Goal: Task Accomplishment & Management: Manage account settings

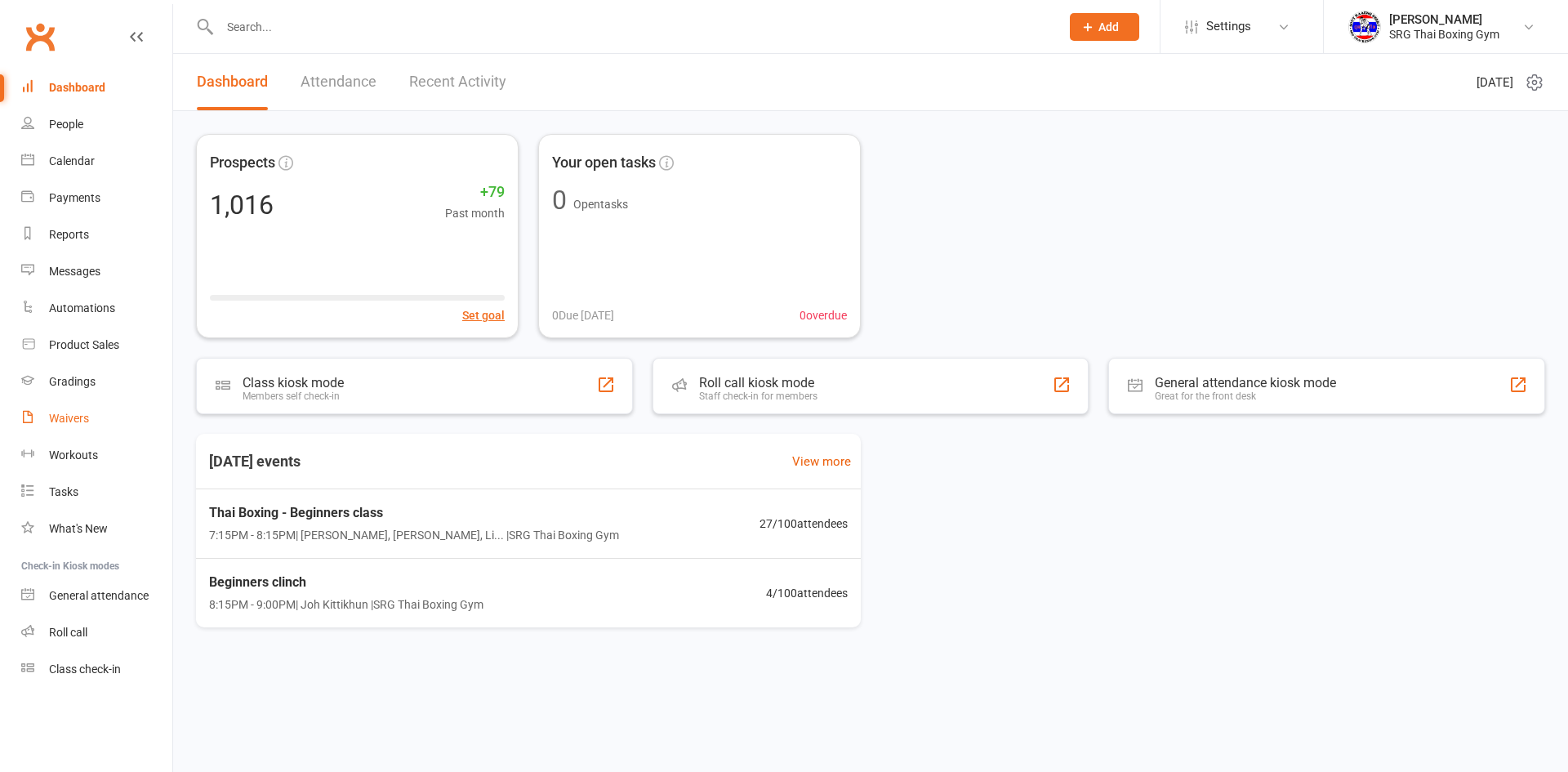
click at [91, 404] on link "Waivers" at bounding box center [97, 418] width 151 height 36
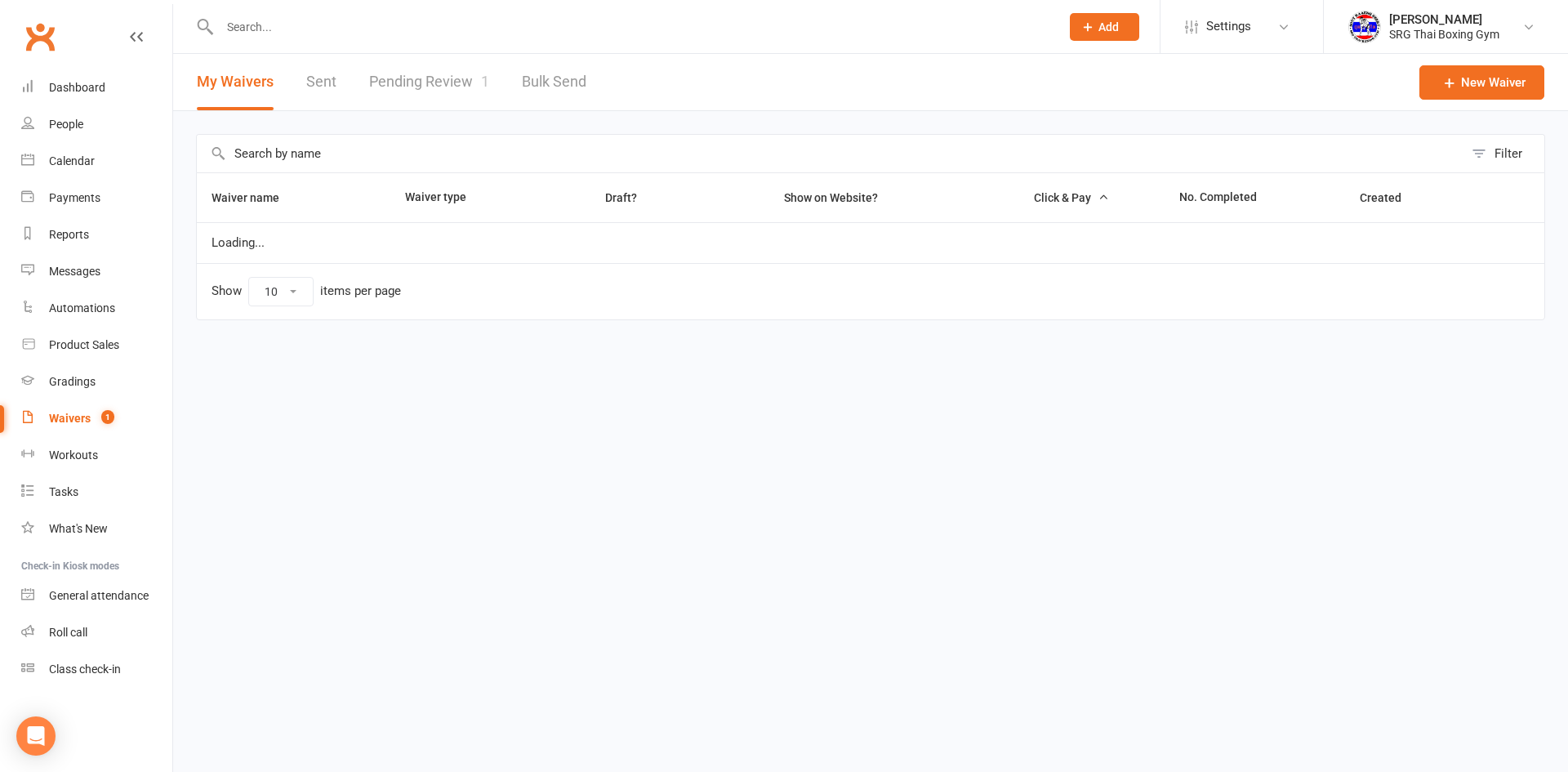
click at [449, 60] on link "Pending Review 1" at bounding box center [429, 82] width 120 height 56
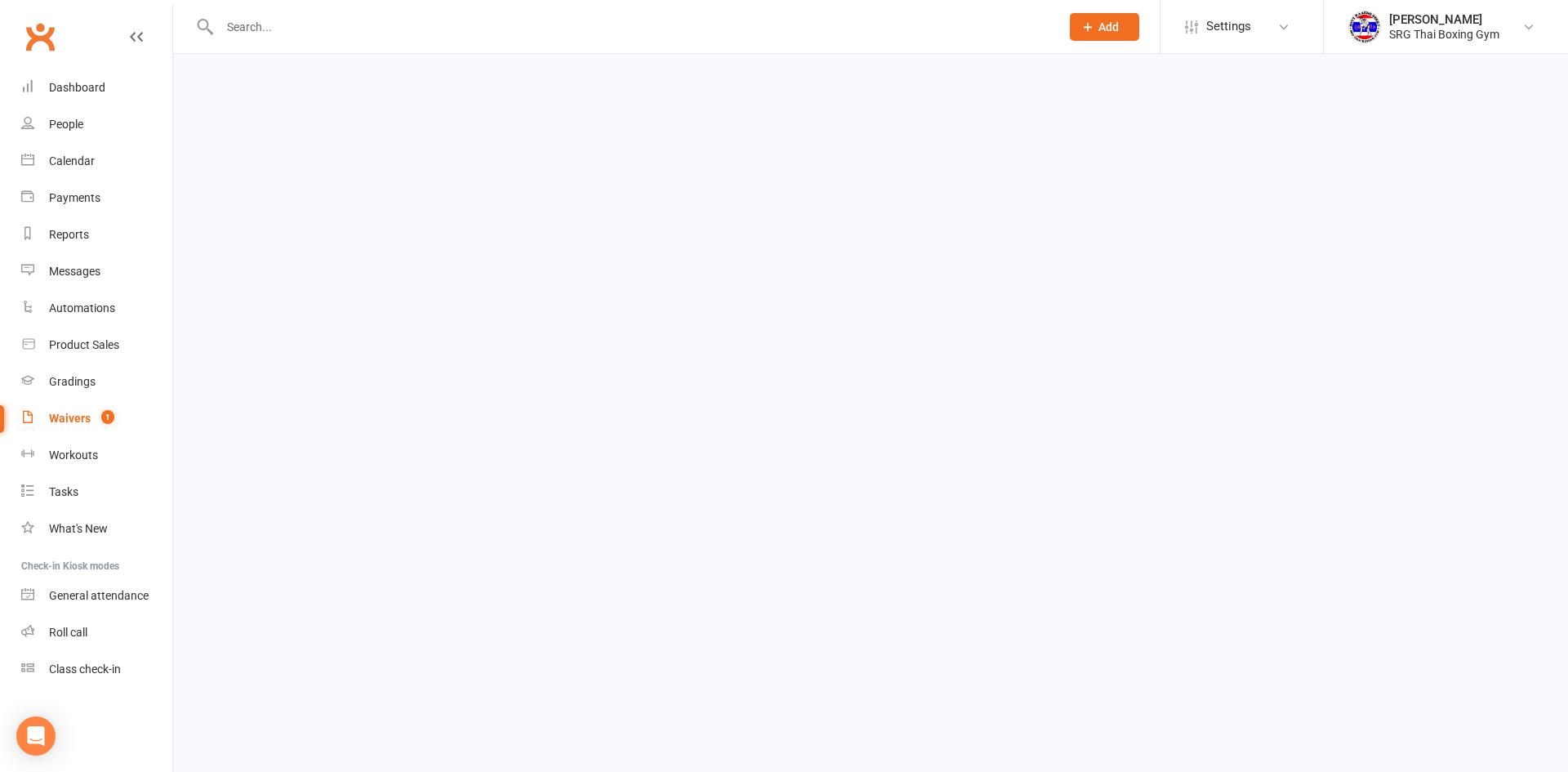
select select "100"
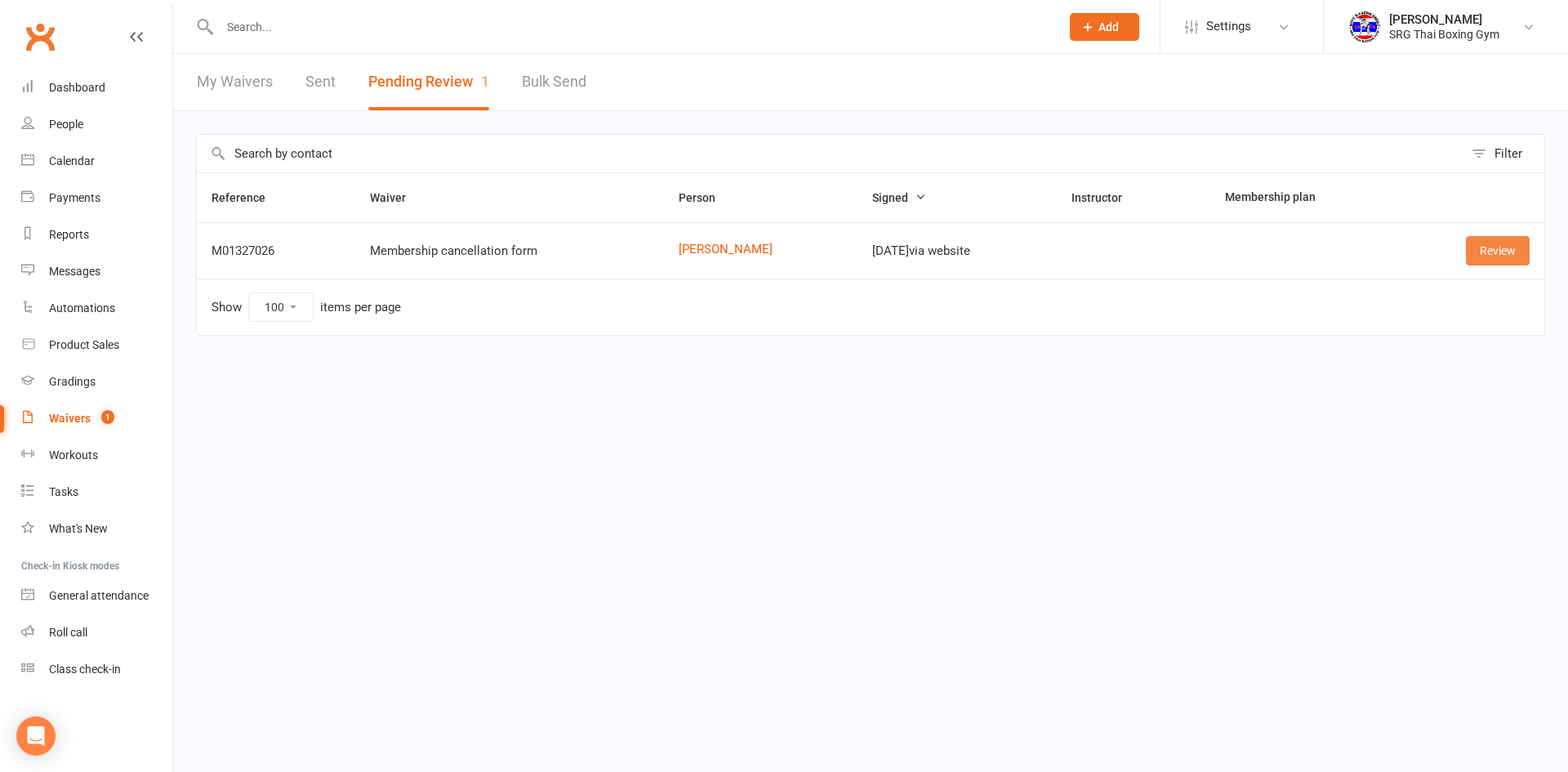
click at [1513, 253] on link "Review" at bounding box center [1497, 251] width 64 height 30
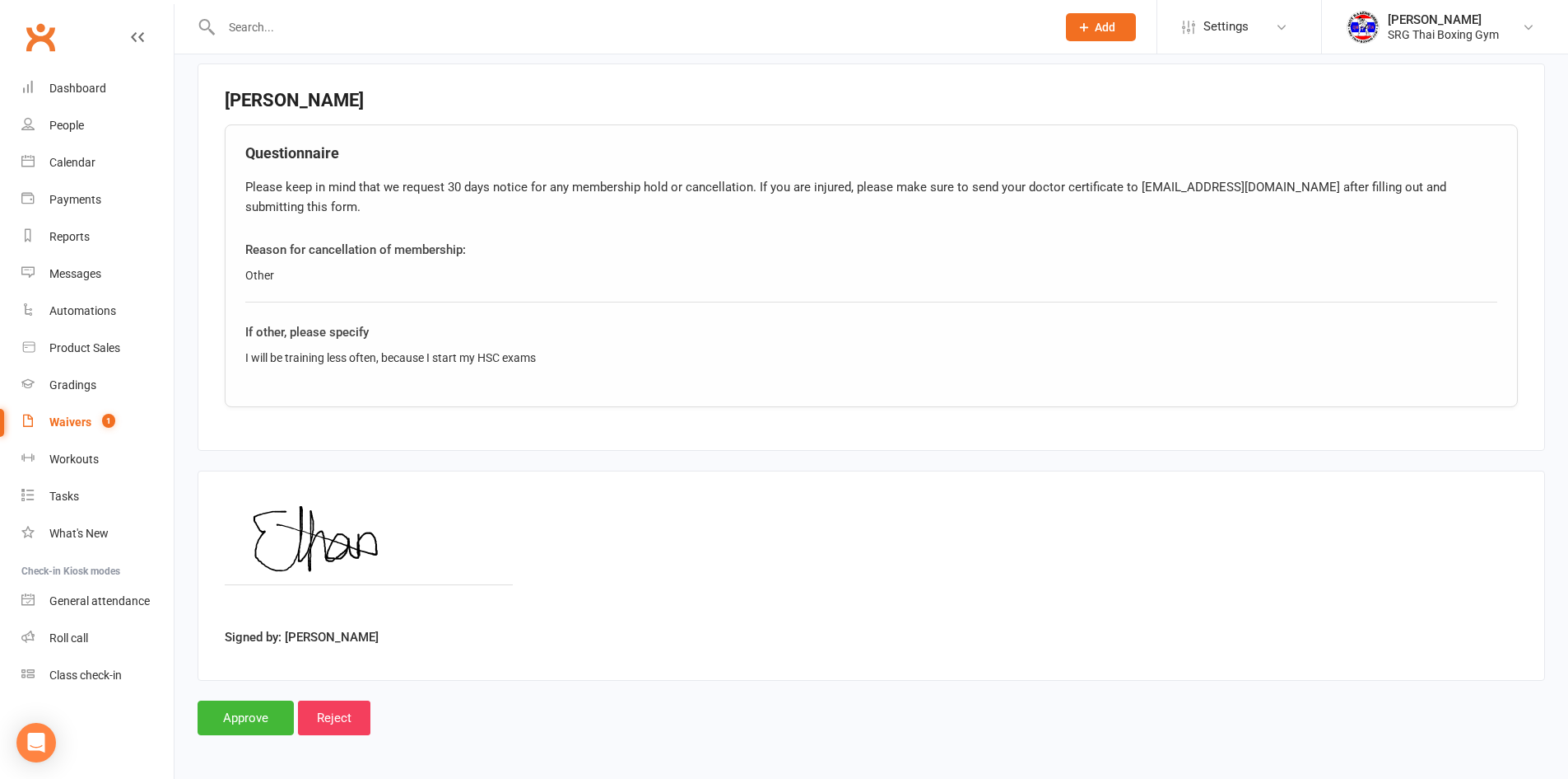
scroll to position [585, 0]
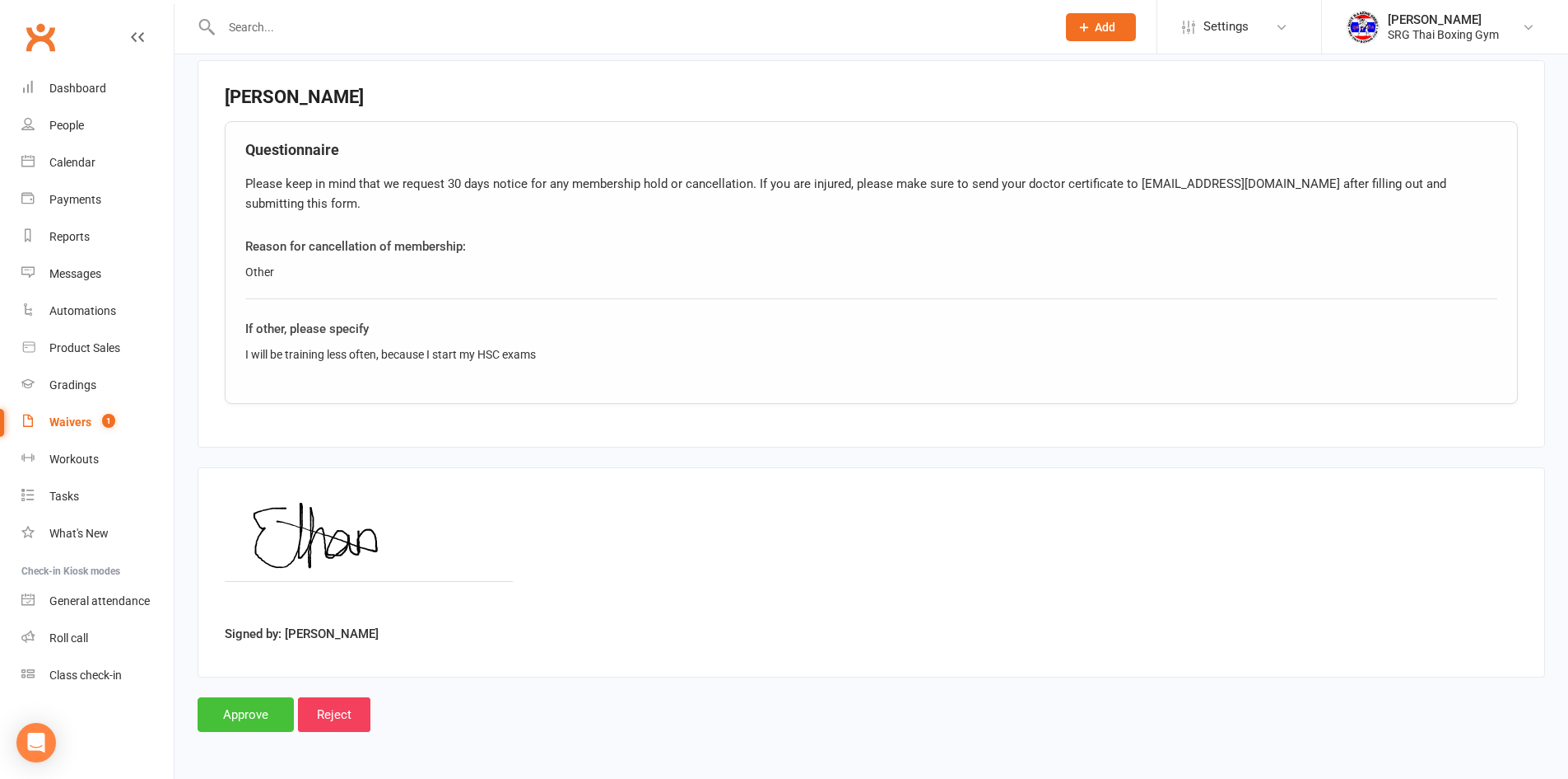
click at [239, 705] on input "Approve" at bounding box center [245, 714] width 96 height 35
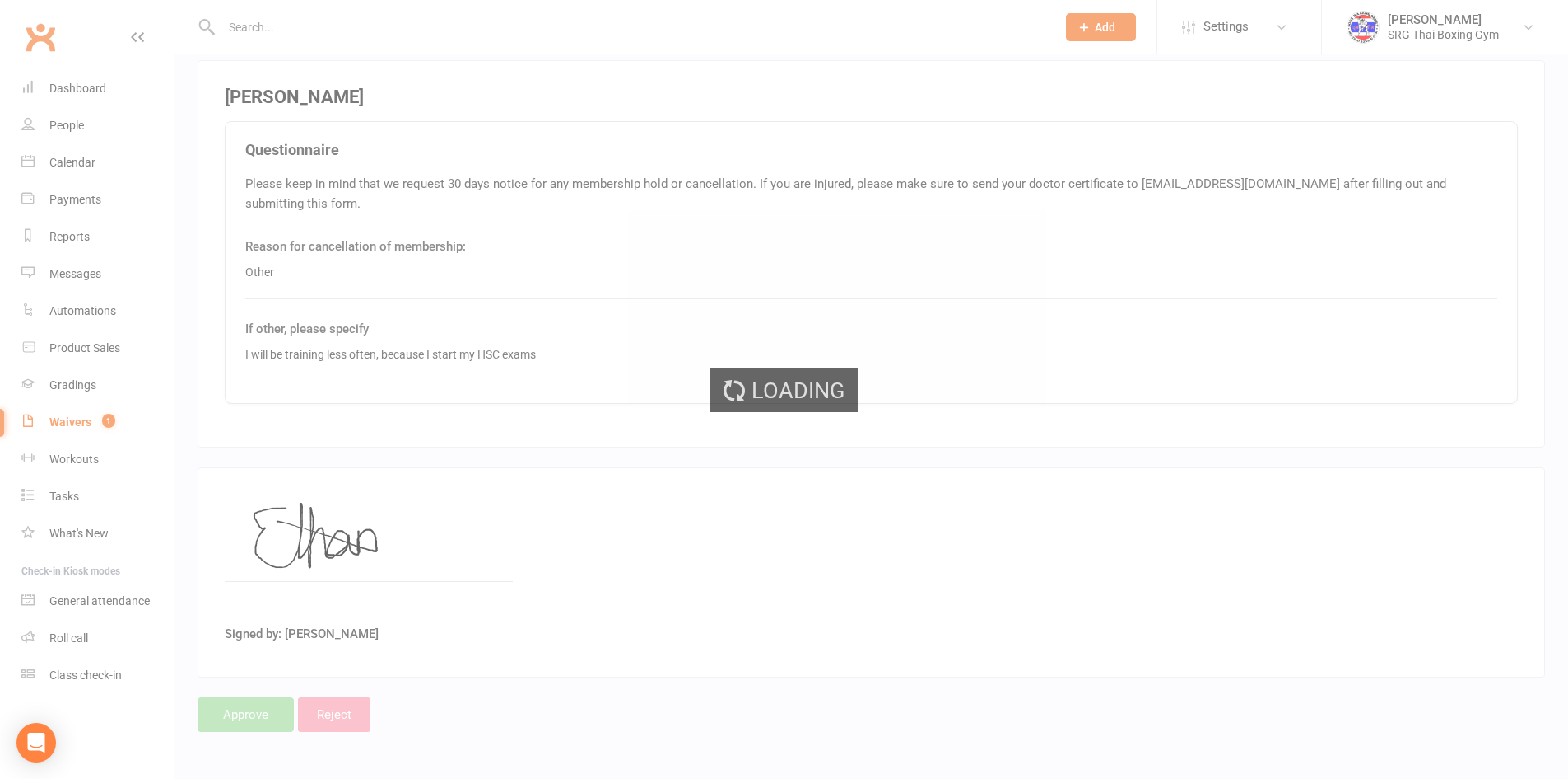
click at [239, 710] on div "Loading" at bounding box center [784, 389] width 1568 height 779
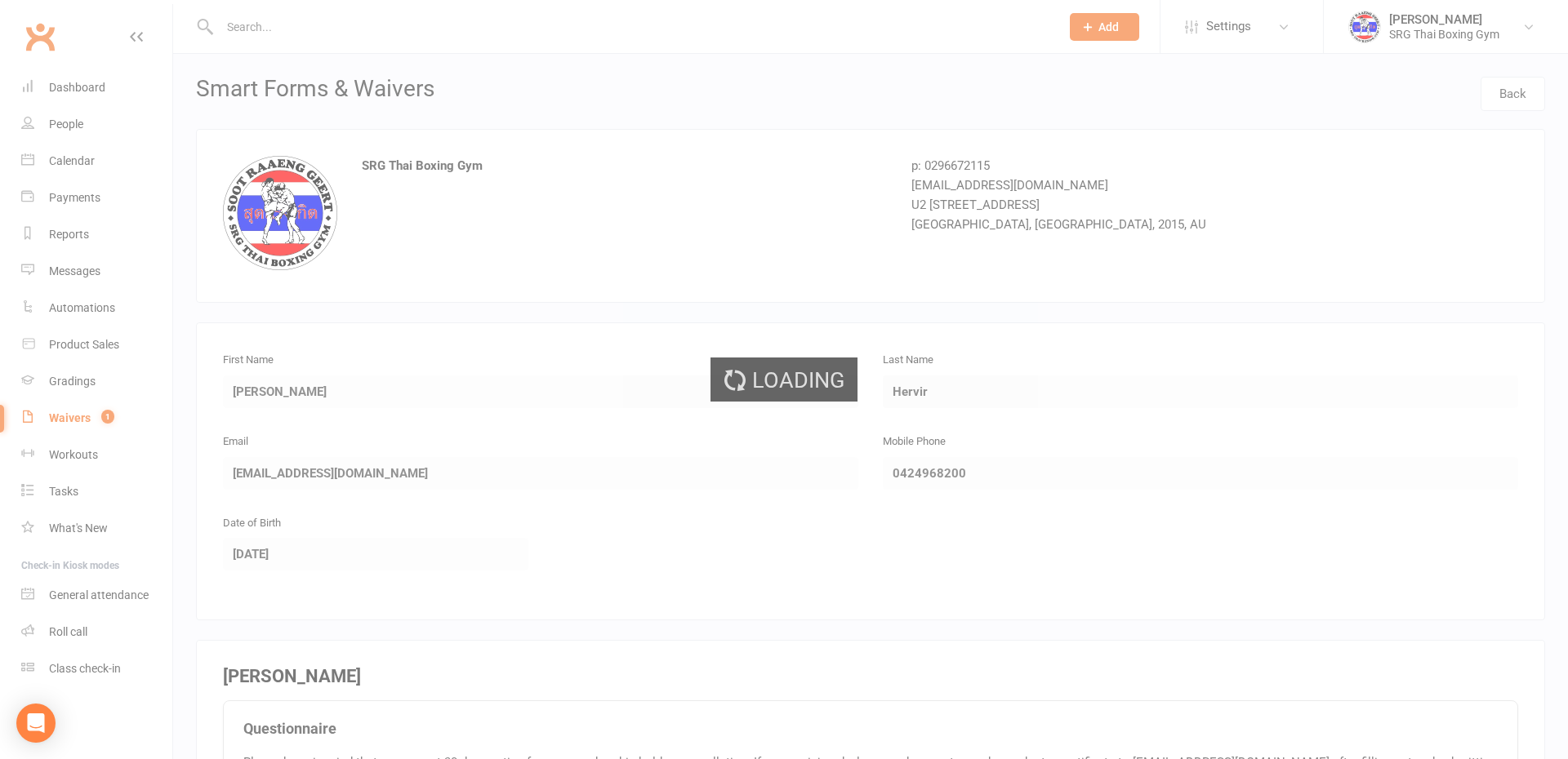
select select "100"
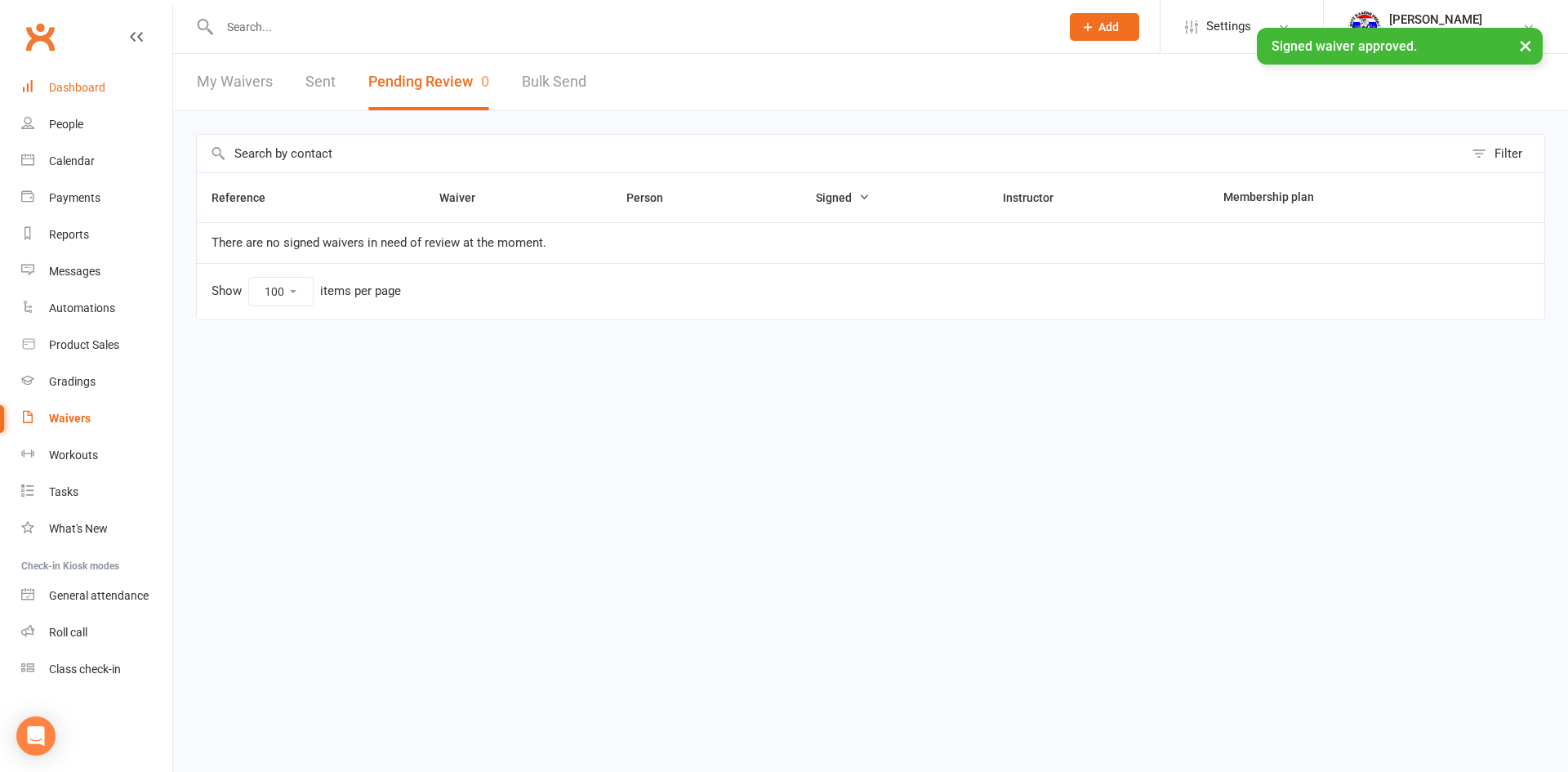
click at [102, 80] on link "Dashboard" at bounding box center [97, 88] width 151 height 36
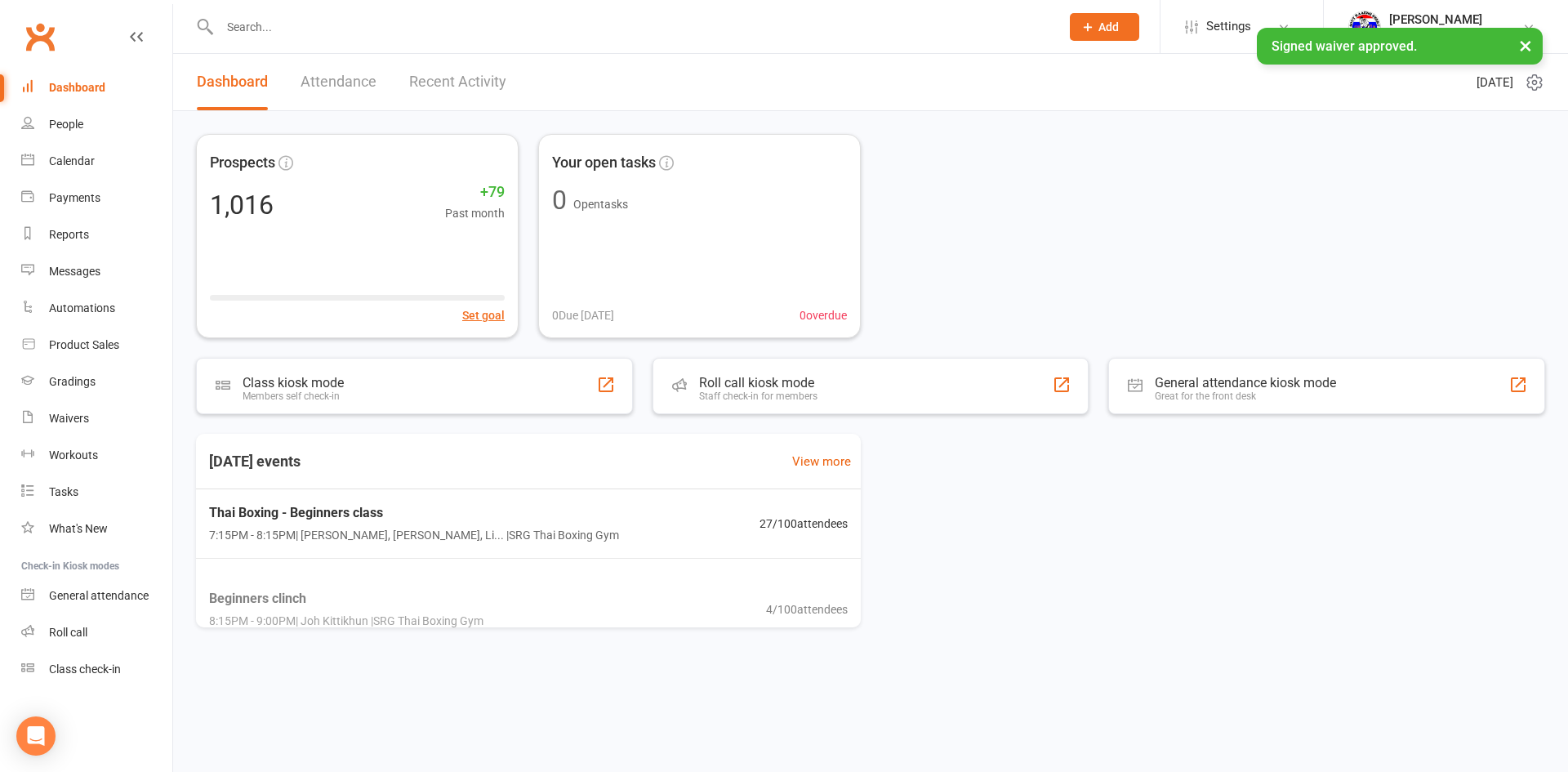
click at [445, 86] on link "Recent Activity" at bounding box center [457, 82] width 97 height 56
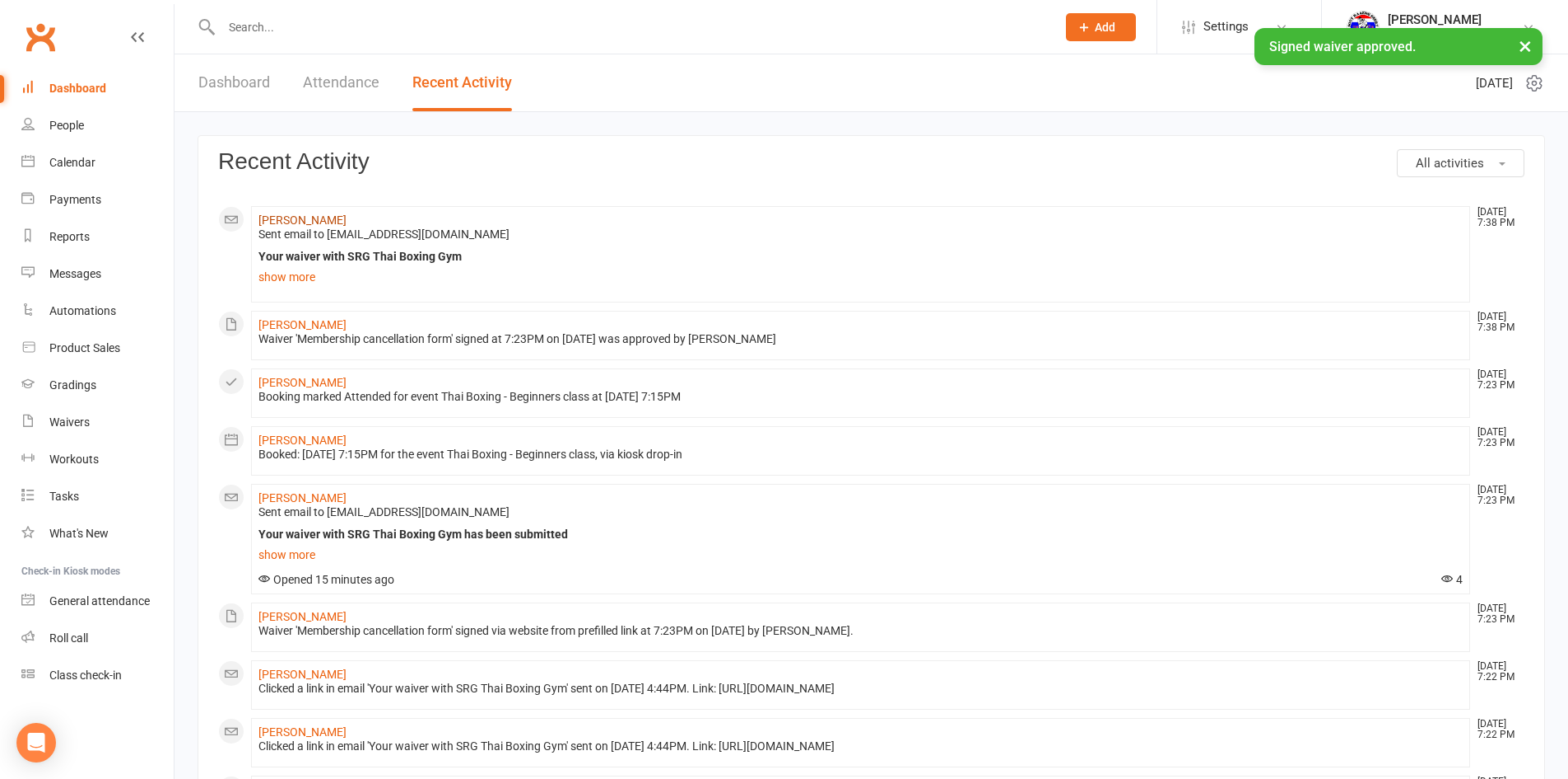
click at [306, 213] on link "[PERSON_NAME]" at bounding box center [302, 219] width 88 height 13
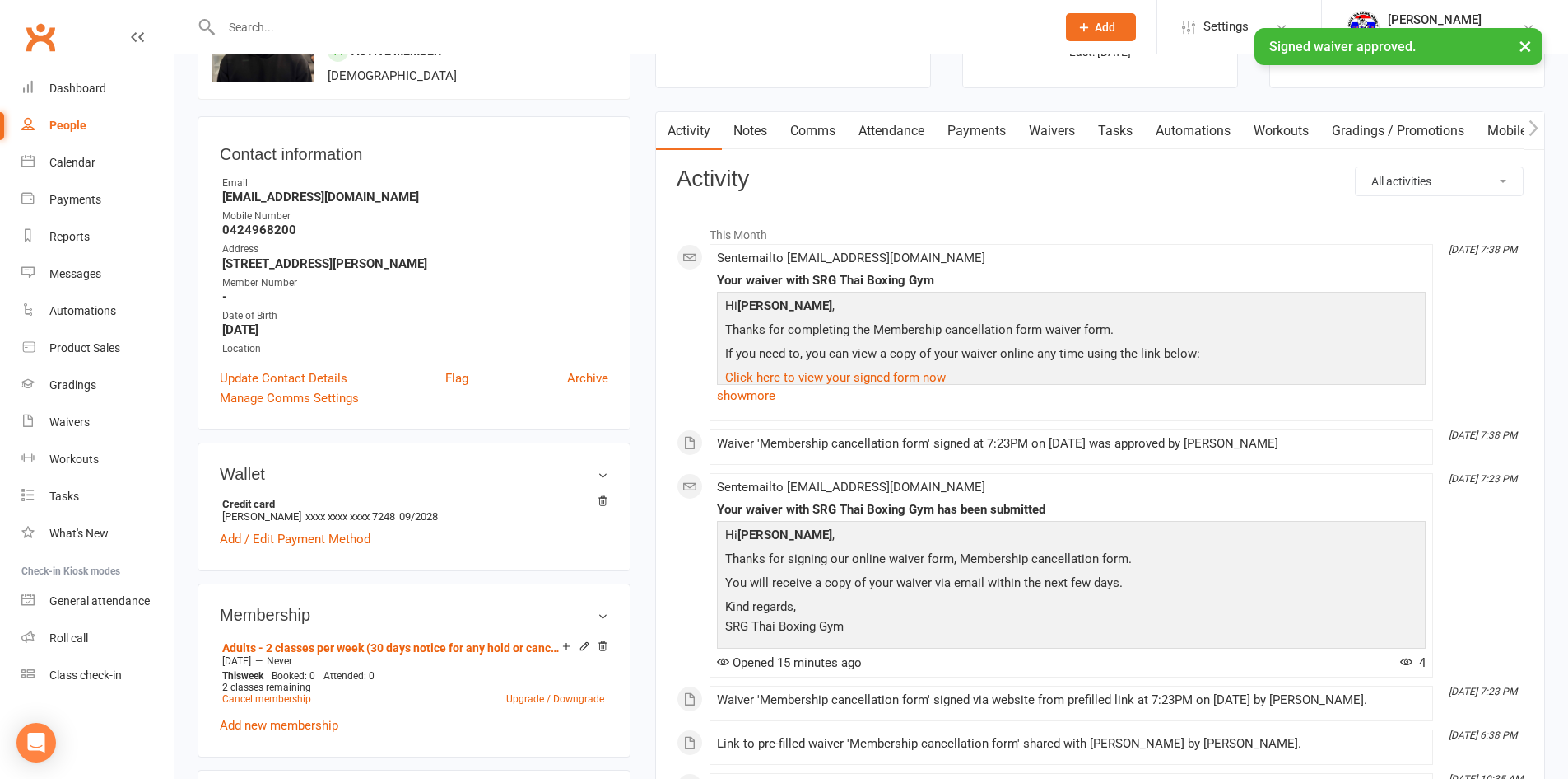
scroll to position [412, 0]
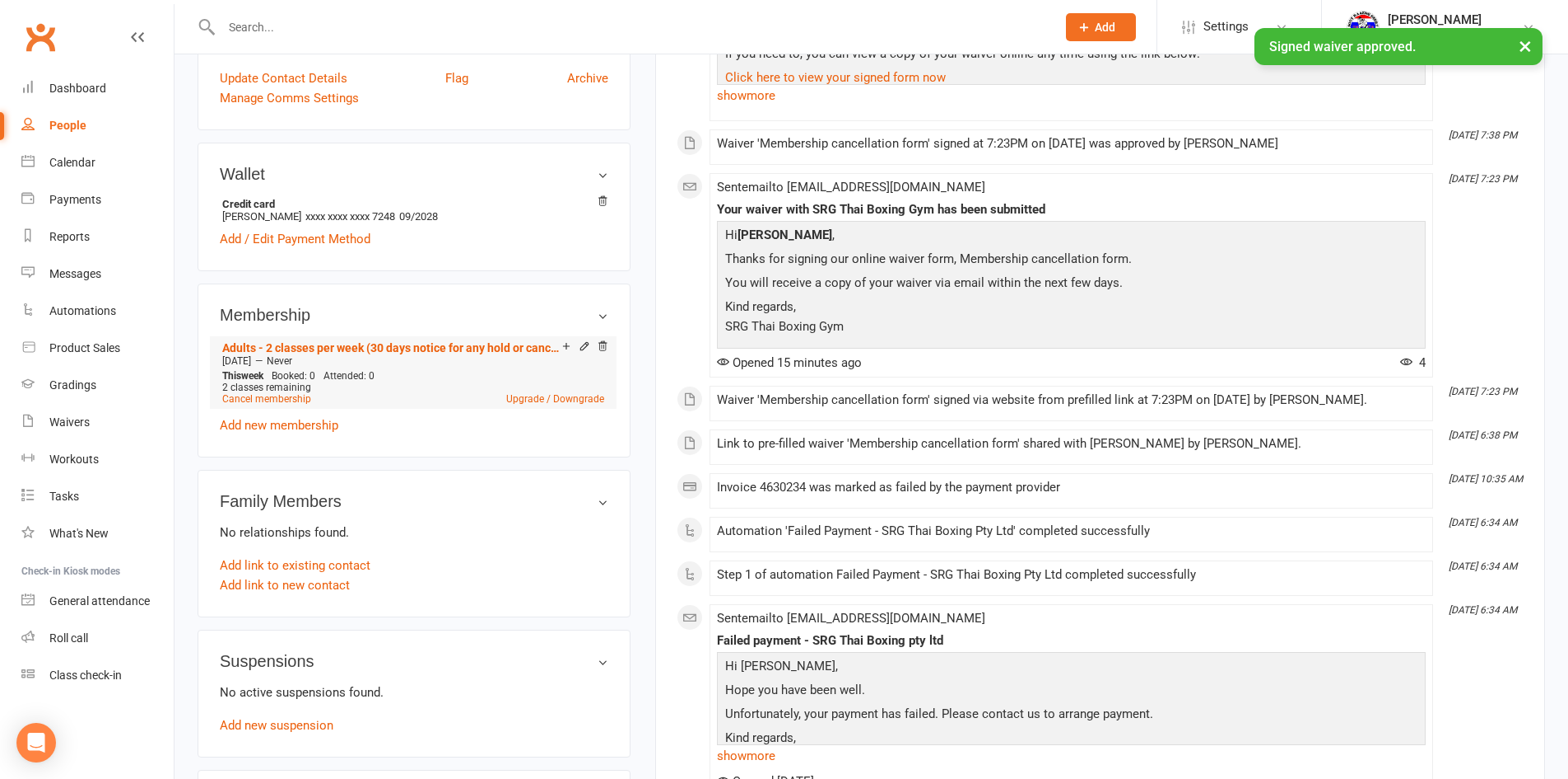
click at [294, 387] on span "2 classes remaining" at bounding box center [267, 387] width 89 height 12
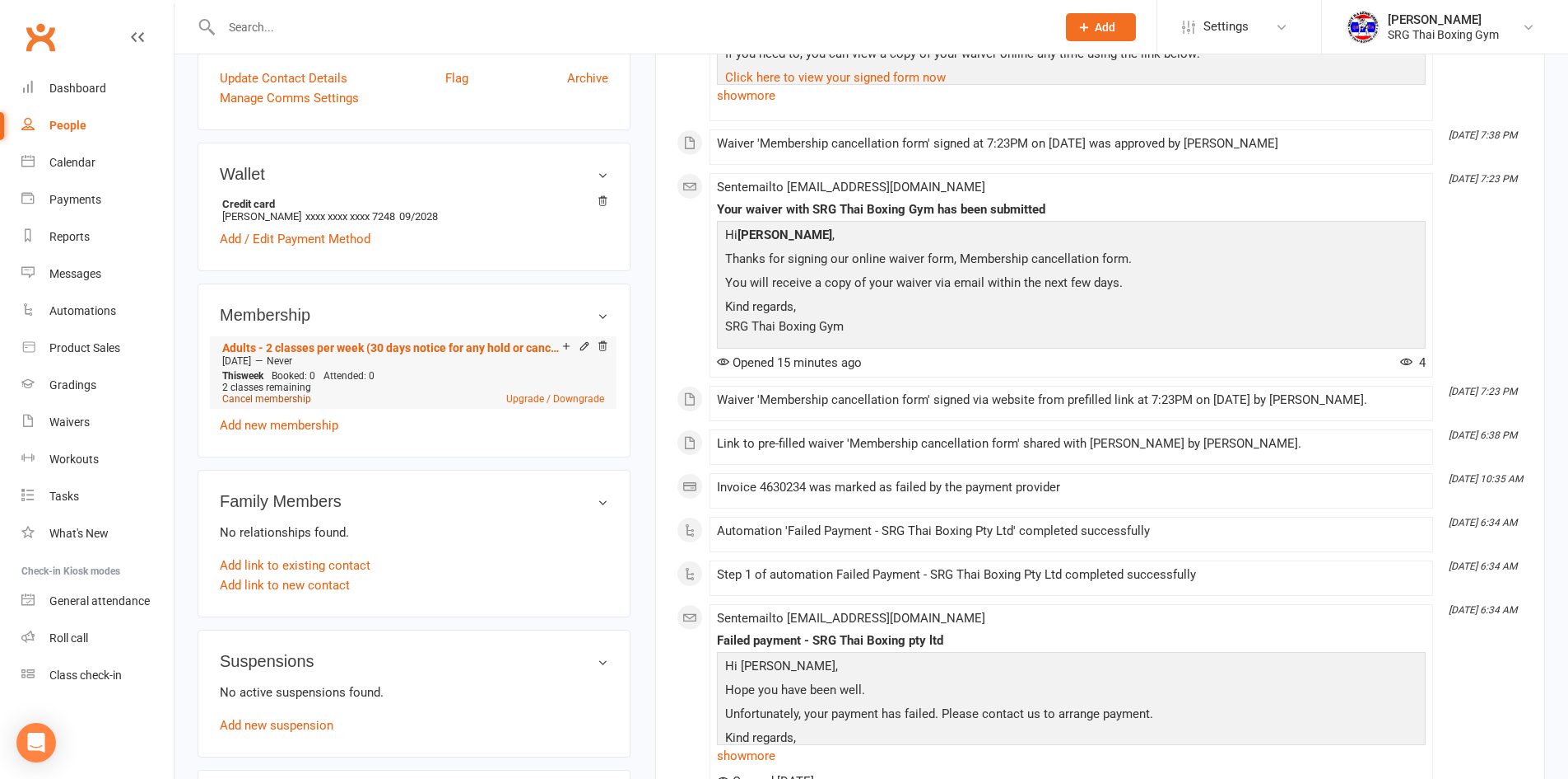
click at [294, 394] on link "Cancel membership" at bounding box center [267, 399] width 89 height 12
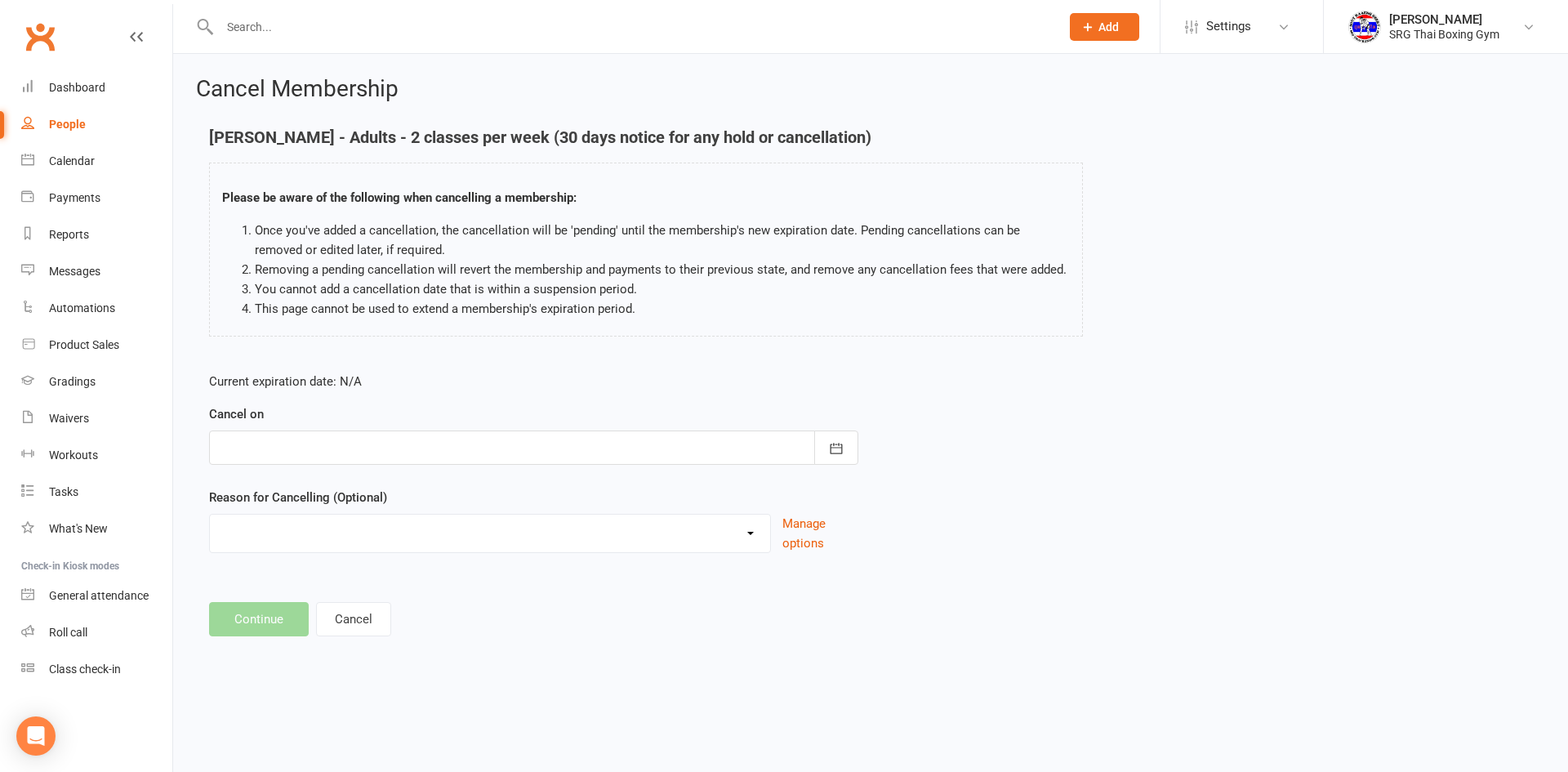
click at [539, 455] on div at bounding box center [534, 446] width 649 height 34
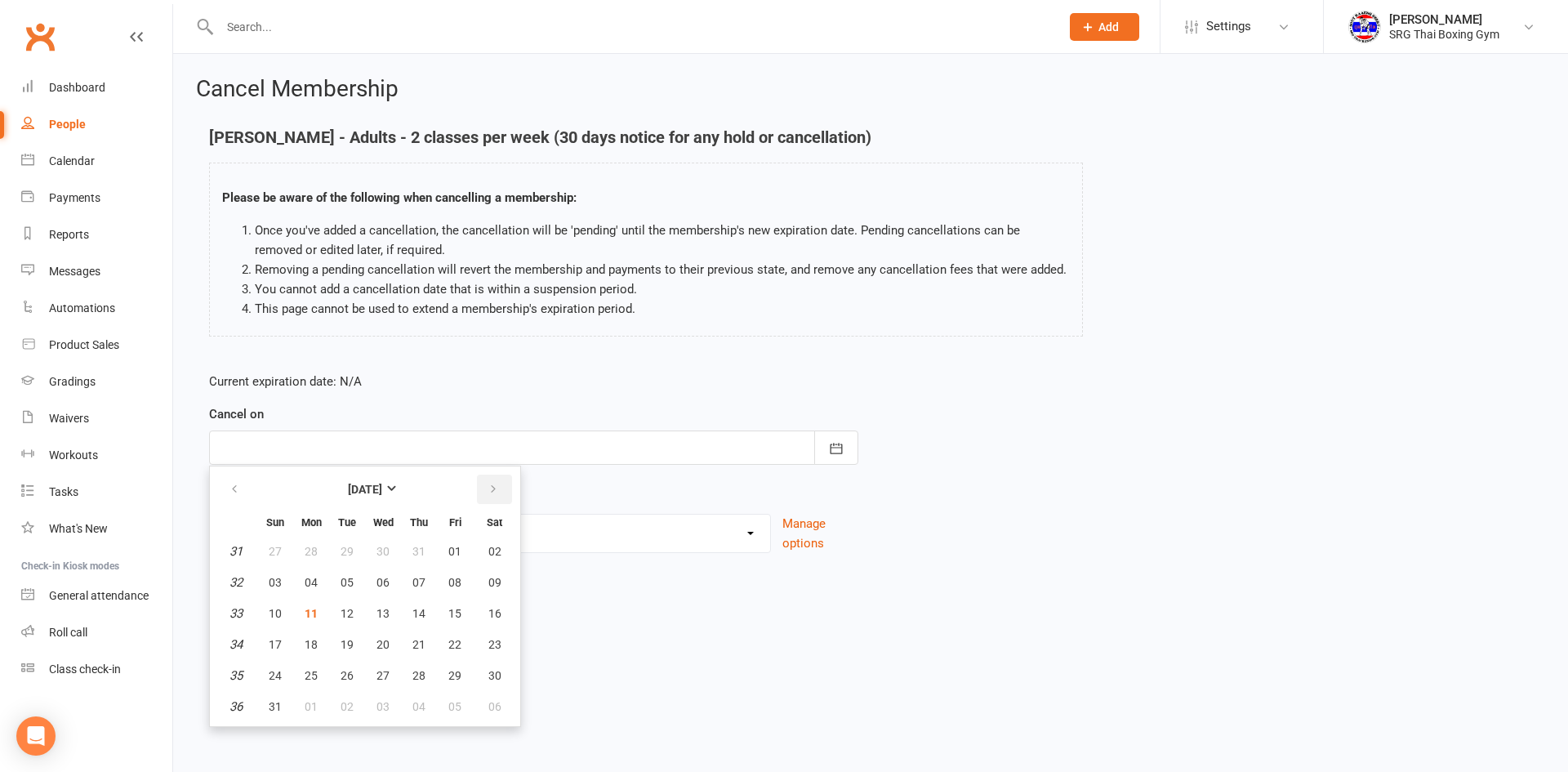
click at [493, 490] on icon "button" at bounding box center [494, 489] width 12 height 13
click at [416, 581] on span "11" at bounding box center [418, 581] width 13 height 13
type input "11 Sep 2025"
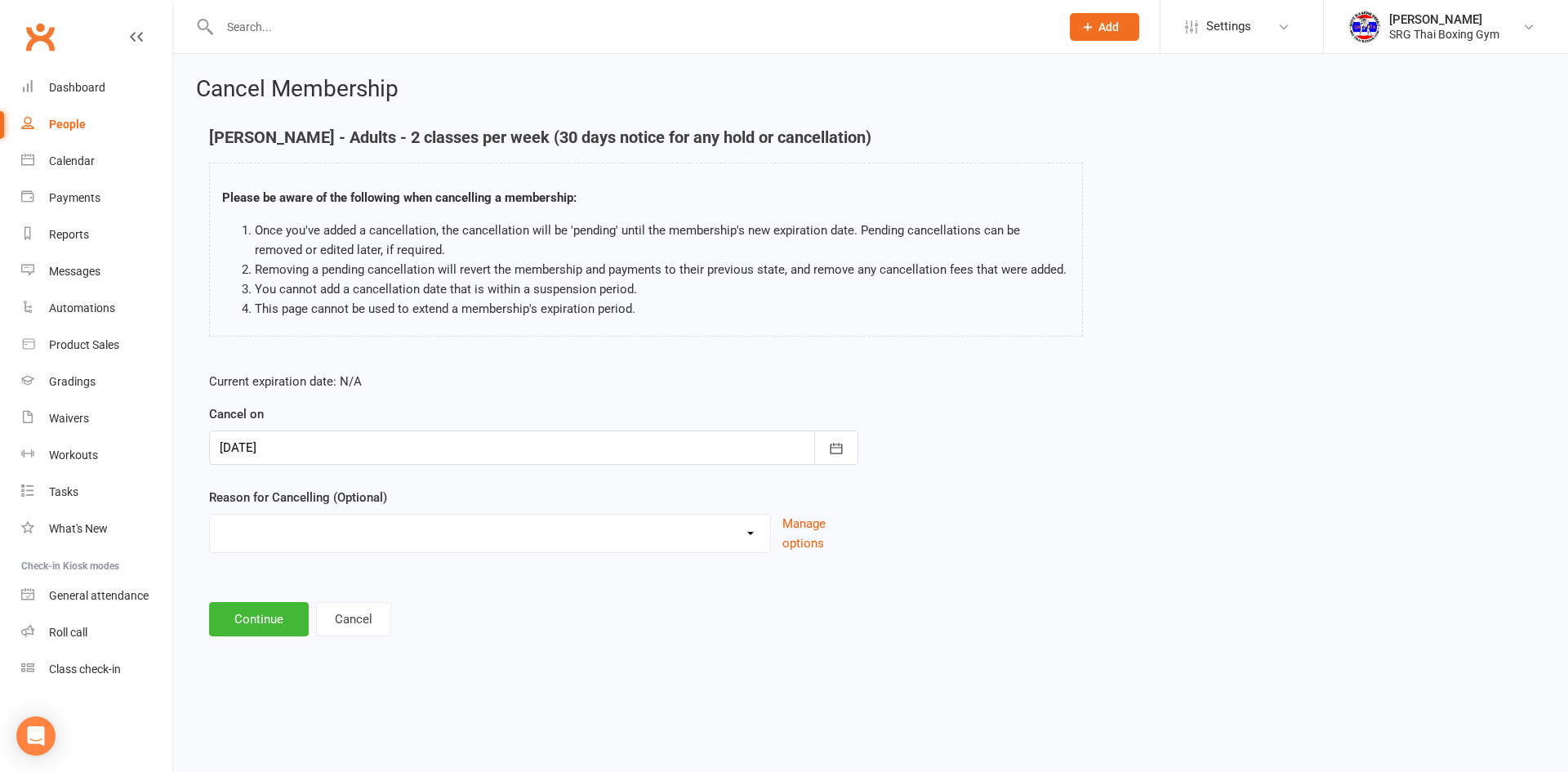
click at [414, 551] on div "Financial Holiday Injury Moving Other reason" at bounding box center [490, 533] width 562 height 39
click at [423, 543] on select "Financial Holiday Injury Moving Other reason" at bounding box center [489, 530] width 560 height 32
select select "4"
click at [210, 514] on select "Financial Holiday Injury Moving Other reason" at bounding box center [489, 530] width 560 height 32
click at [417, 624] on input at bounding box center [534, 619] width 649 height 34
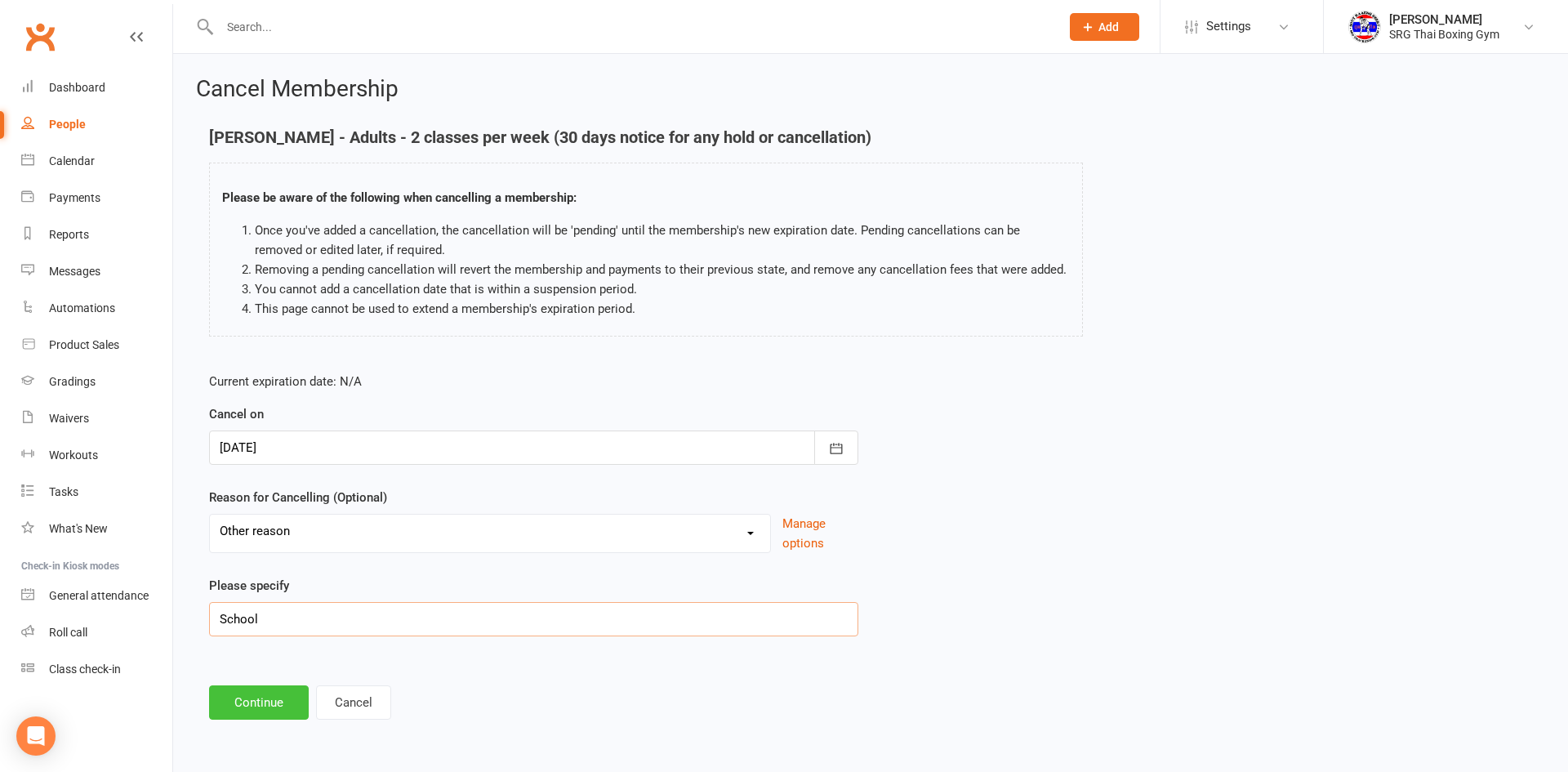
type input "School"
drag, startPoint x: 263, startPoint y: 691, endPoint x: 271, endPoint y: 685, distance: 10.0
click at [262, 689] on button "Continue" at bounding box center [259, 702] width 99 height 34
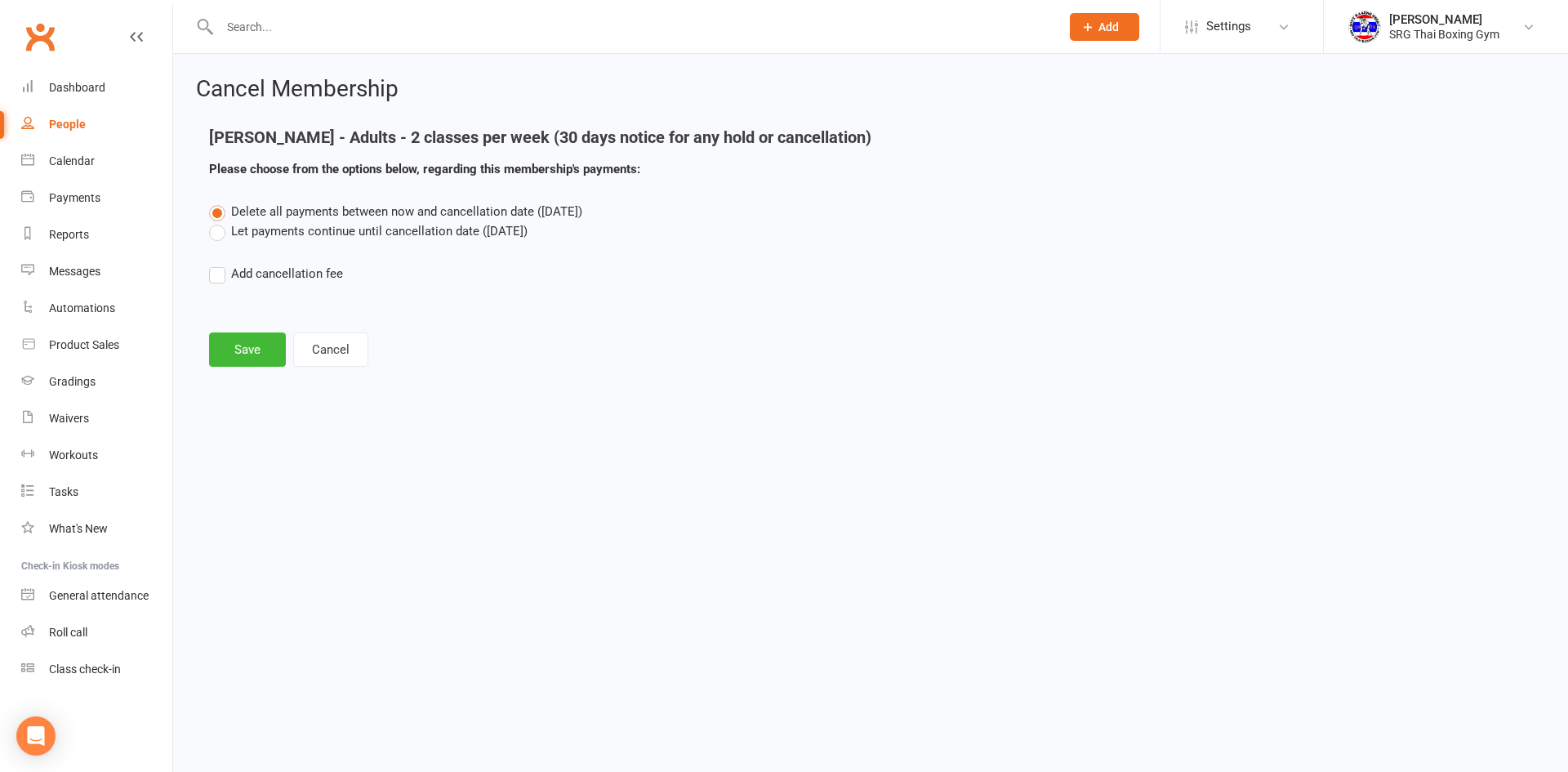
click at [297, 230] on label "Let payments continue until cancellation date (Sep 11, 2025)" at bounding box center [369, 231] width 319 height 20
click at [219, 221] on input "Let payments continue until cancellation date (Sep 11, 2025)" at bounding box center [214, 221] width 11 height 0
click at [252, 343] on button "Save" at bounding box center [248, 349] width 77 height 34
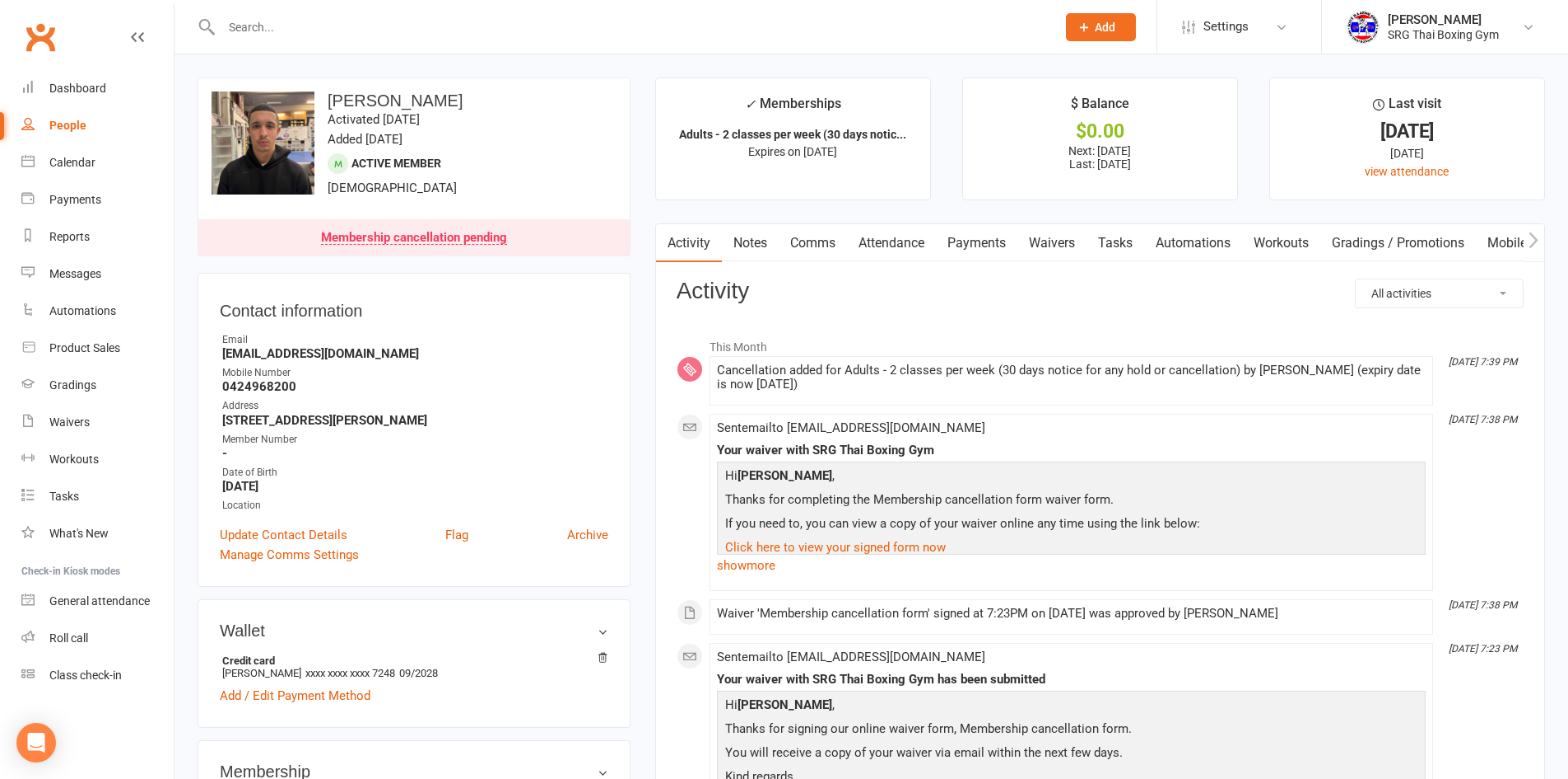
click at [924, 248] on link "Attendance" at bounding box center [892, 243] width 89 height 38
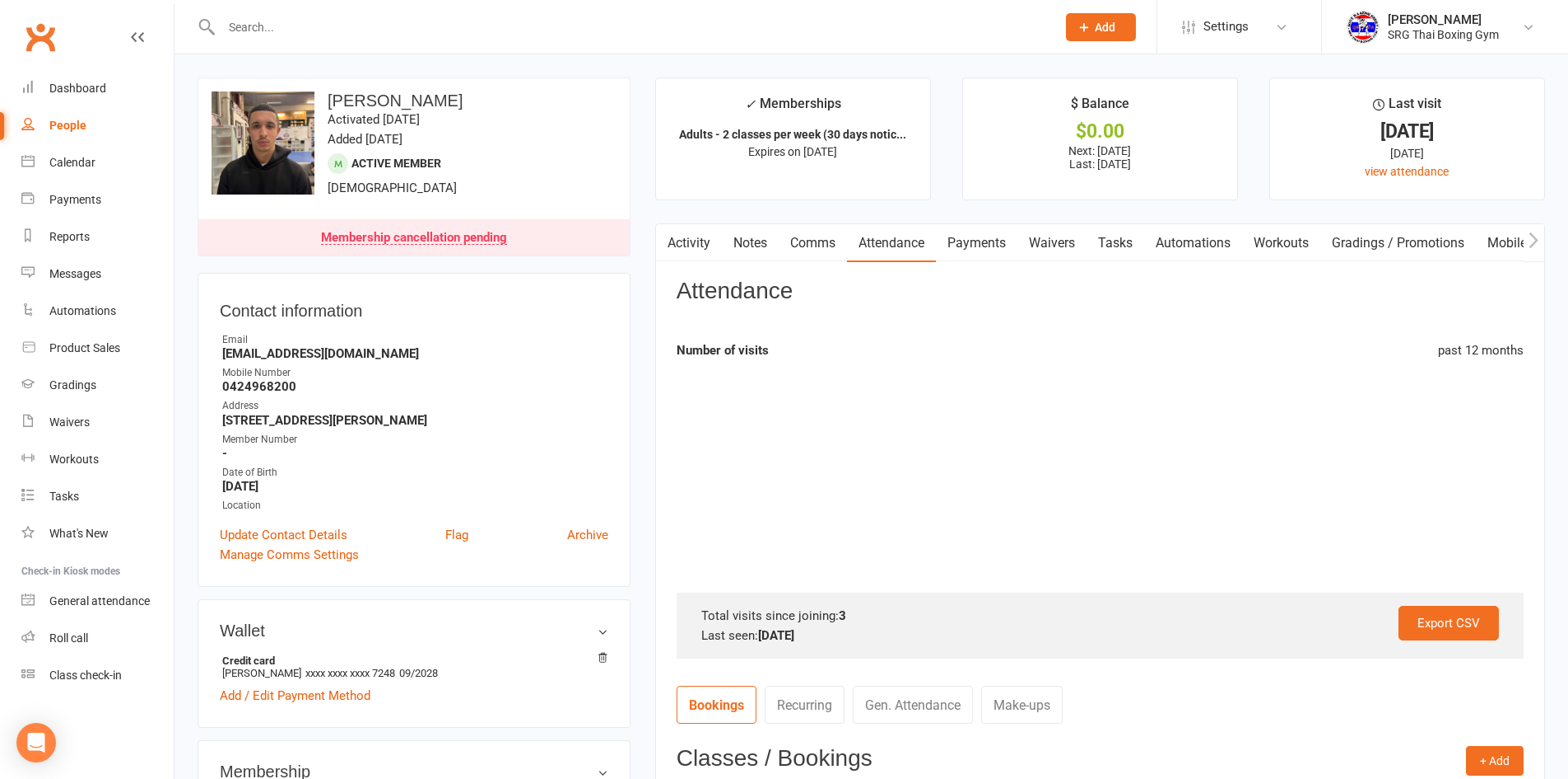
click at [989, 246] on link "Payments" at bounding box center [977, 243] width 81 height 38
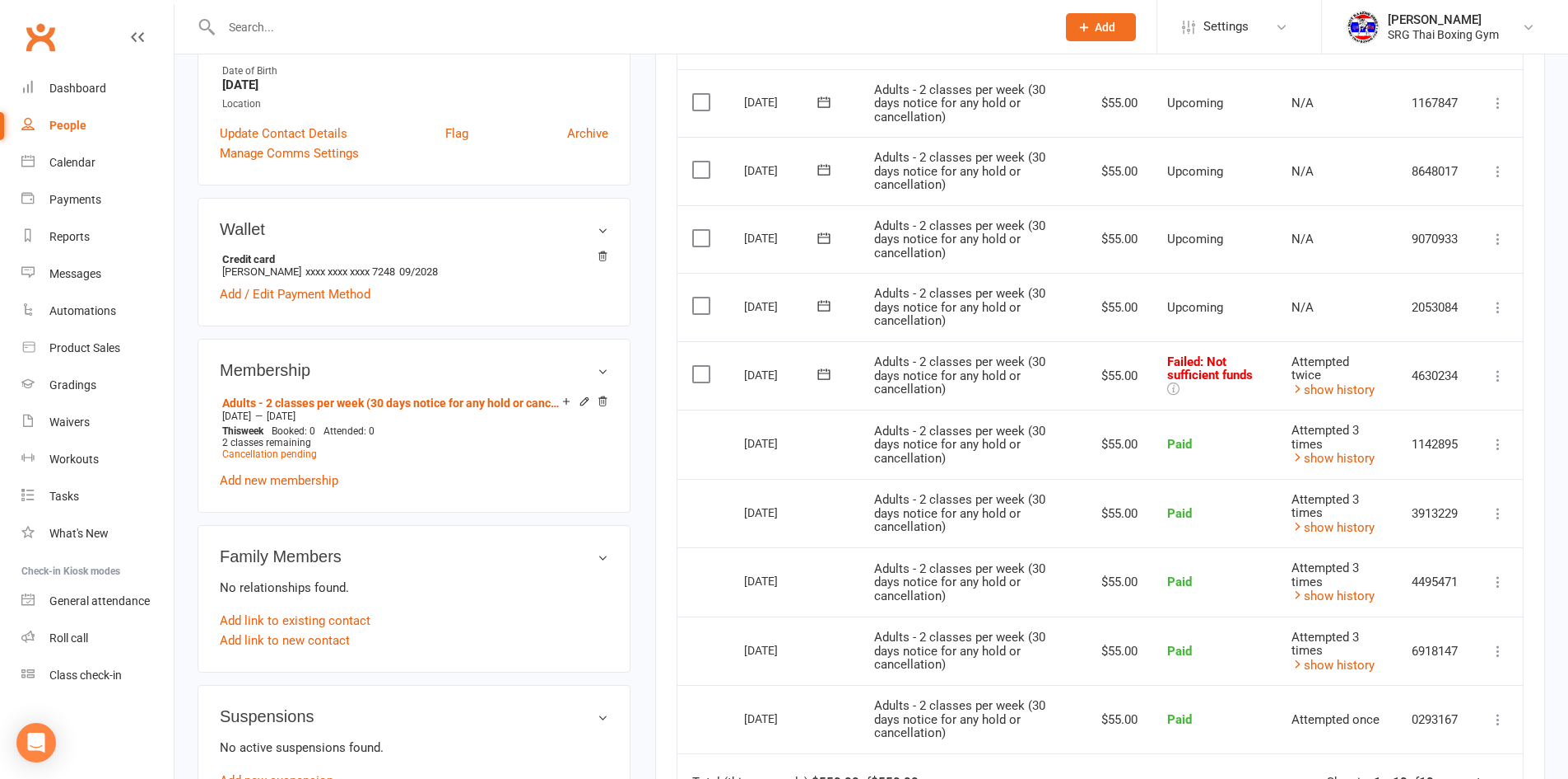
scroll to position [412, 0]
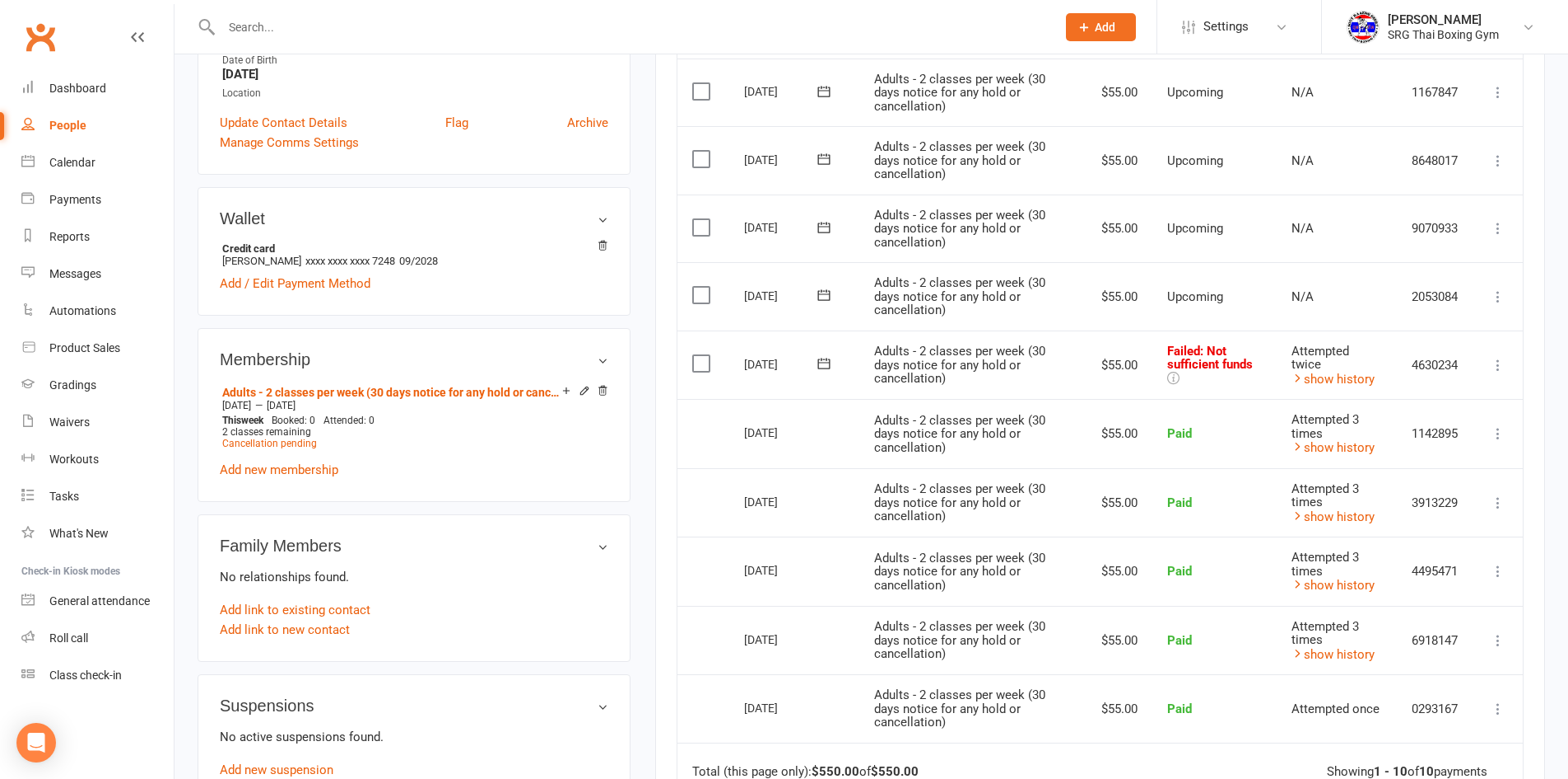
click at [1495, 360] on icon at bounding box center [1499, 364] width 17 height 17
click at [1436, 526] on link "Retry now" at bounding box center [1426, 528] width 163 height 33
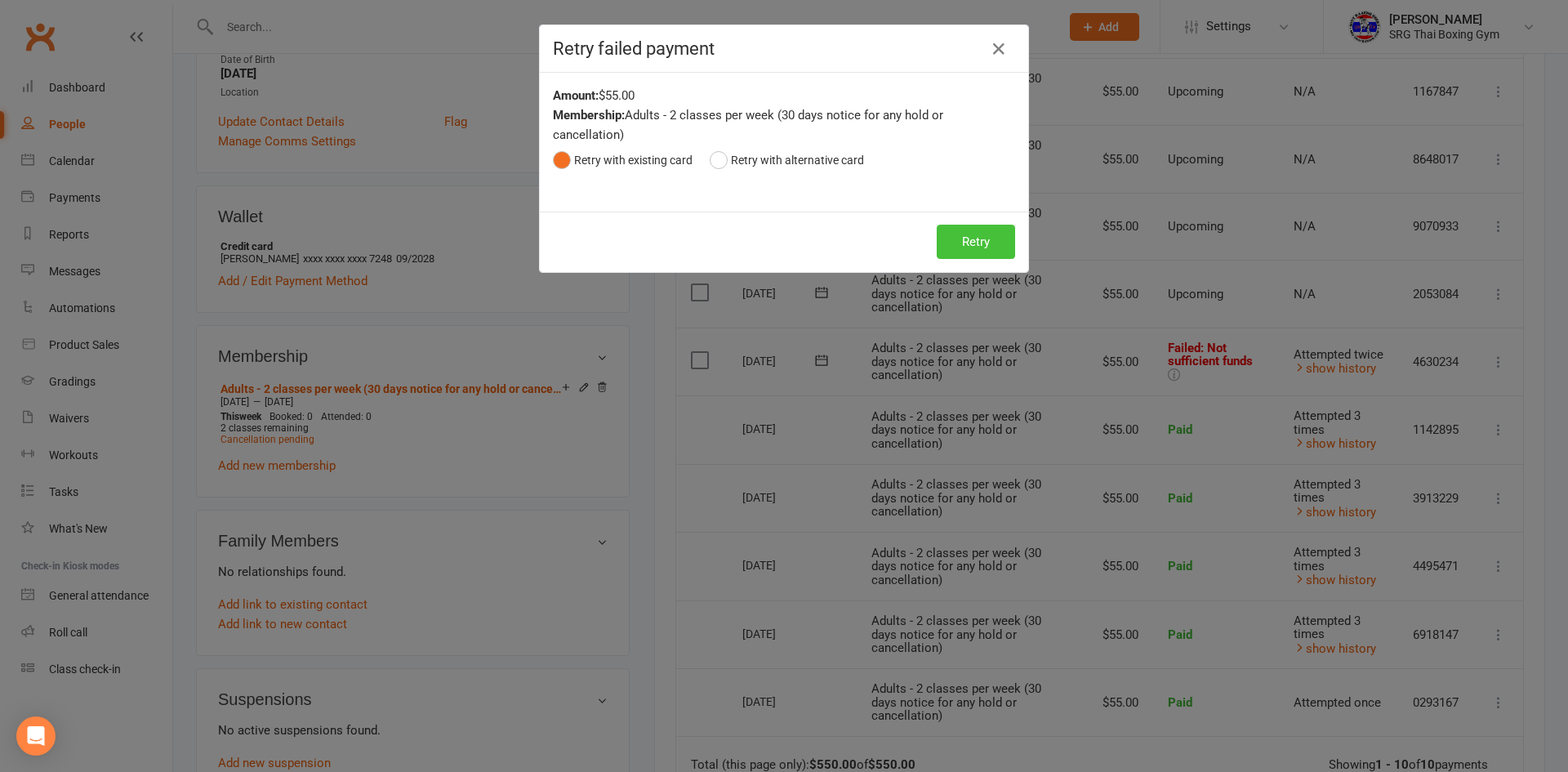
click at [950, 232] on button "Retry" at bounding box center [976, 241] width 79 height 34
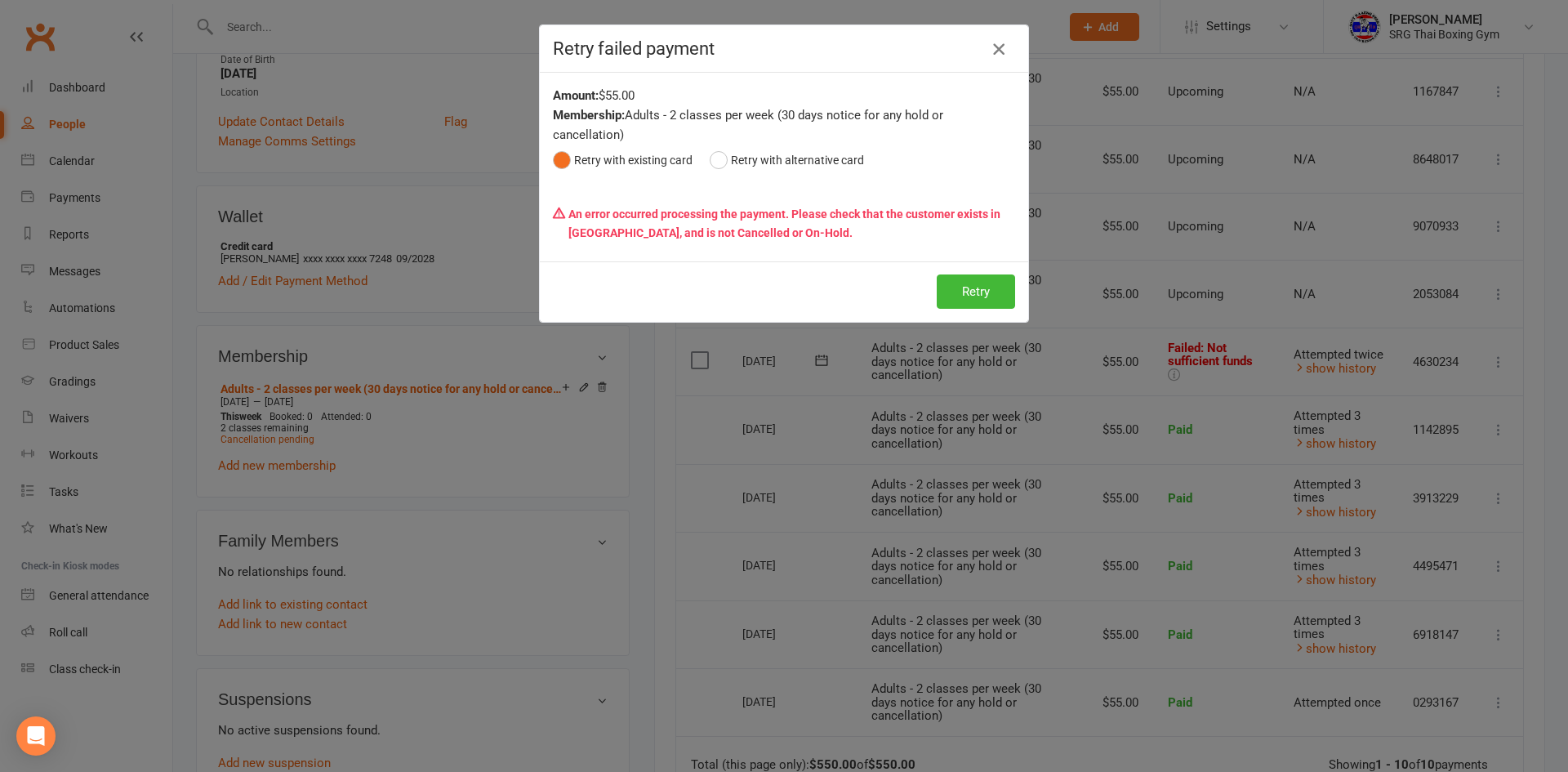
click at [986, 36] on button "button" at bounding box center [998, 49] width 27 height 27
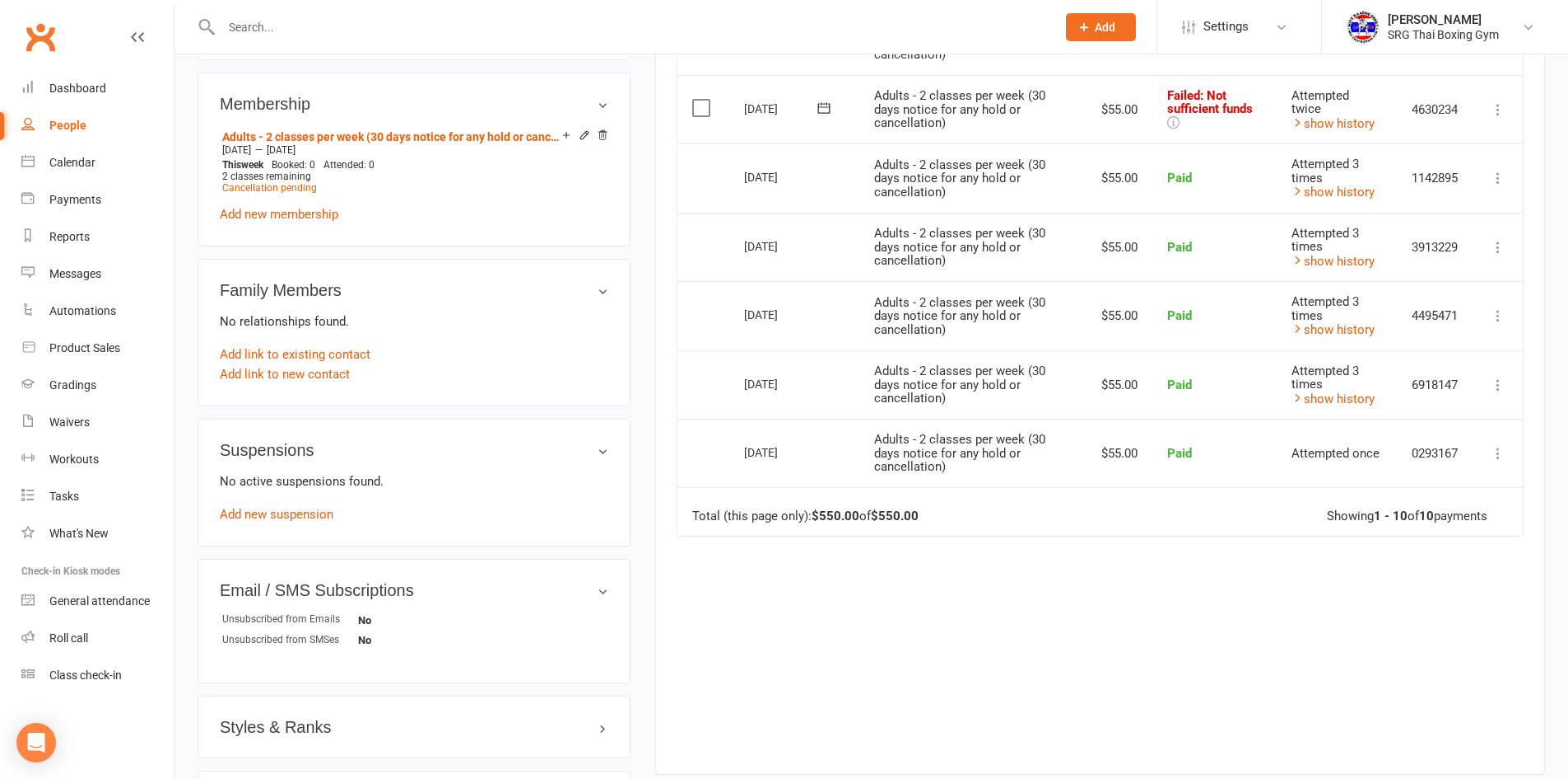
scroll to position [419, 0]
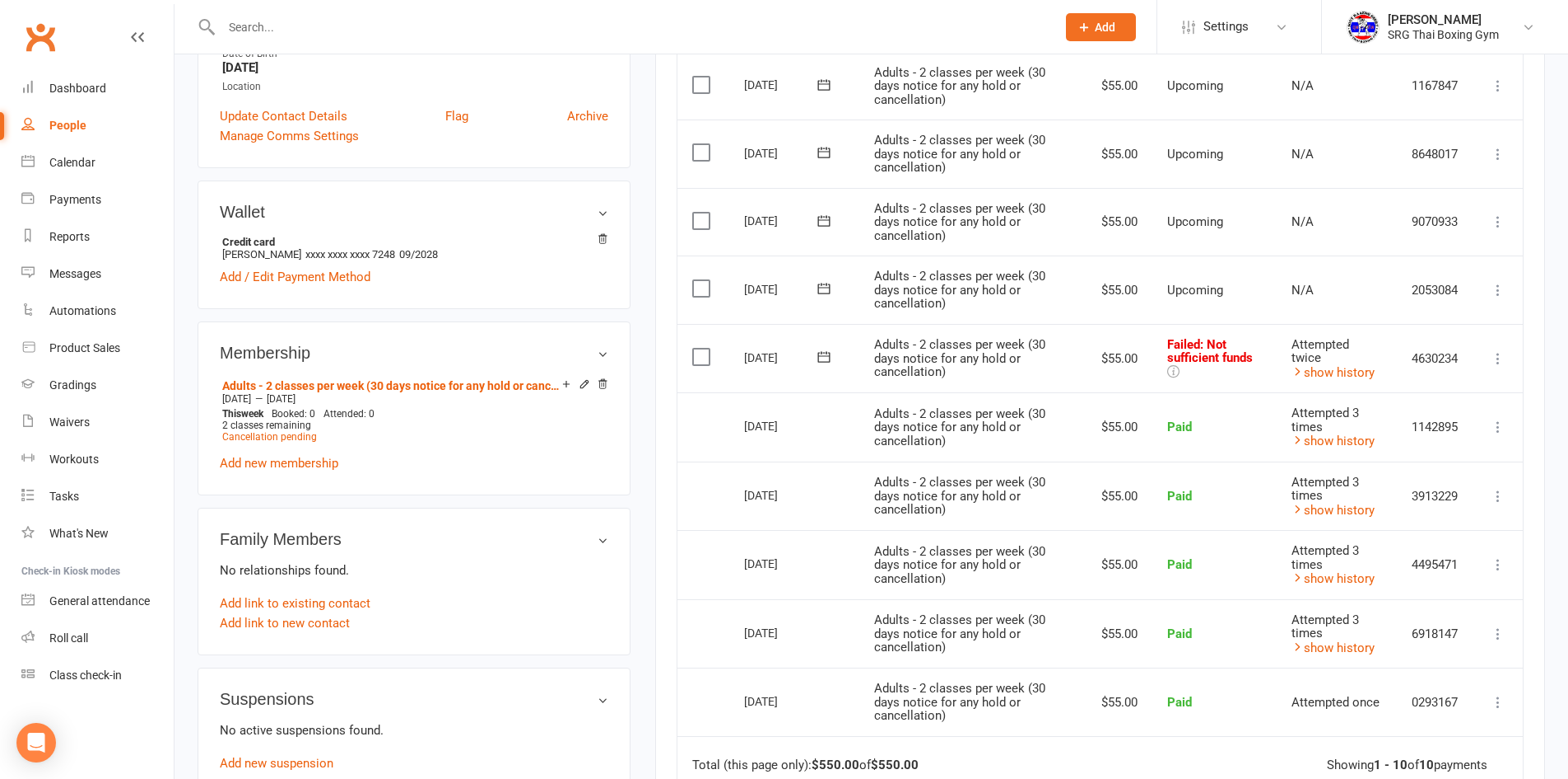
click at [378, 26] on input "text" at bounding box center [630, 27] width 828 height 23
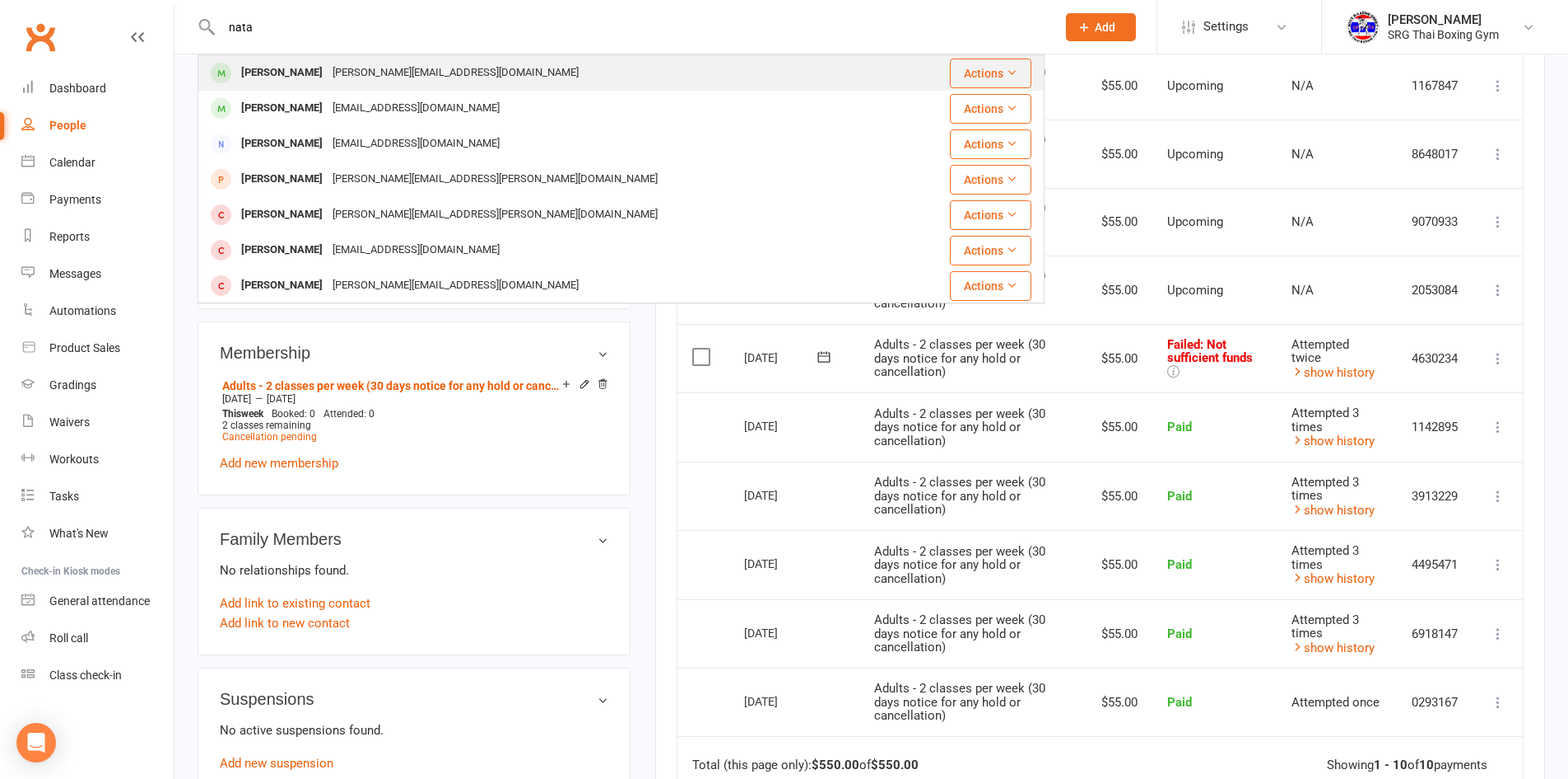
type input "nata"
click at [373, 72] on div "n.galano@libero.it" at bounding box center [455, 72] width 256 height 24
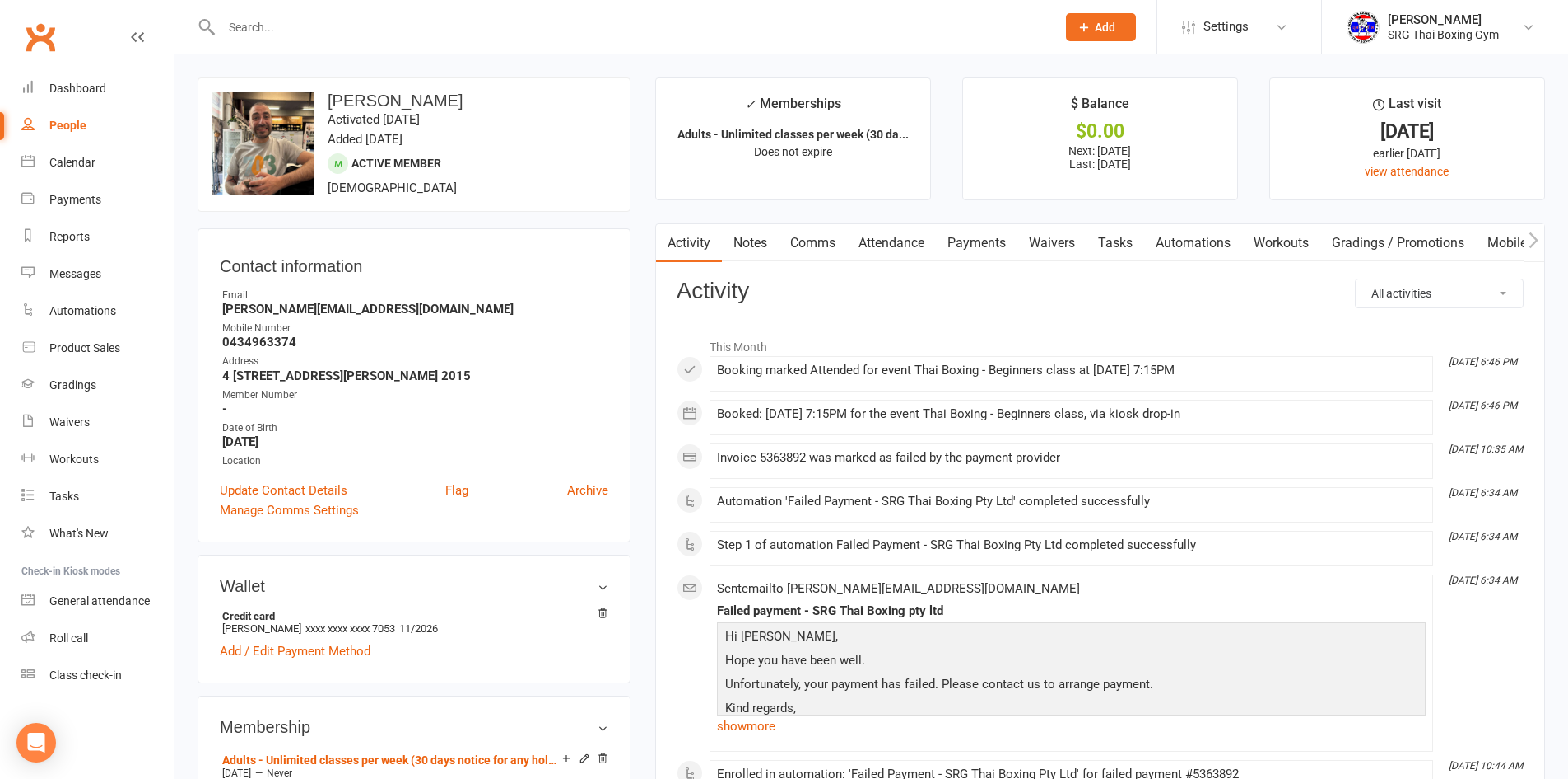
click at [989, 258] on link "Payments" at bounding box center [977, 243] width 81 height 38
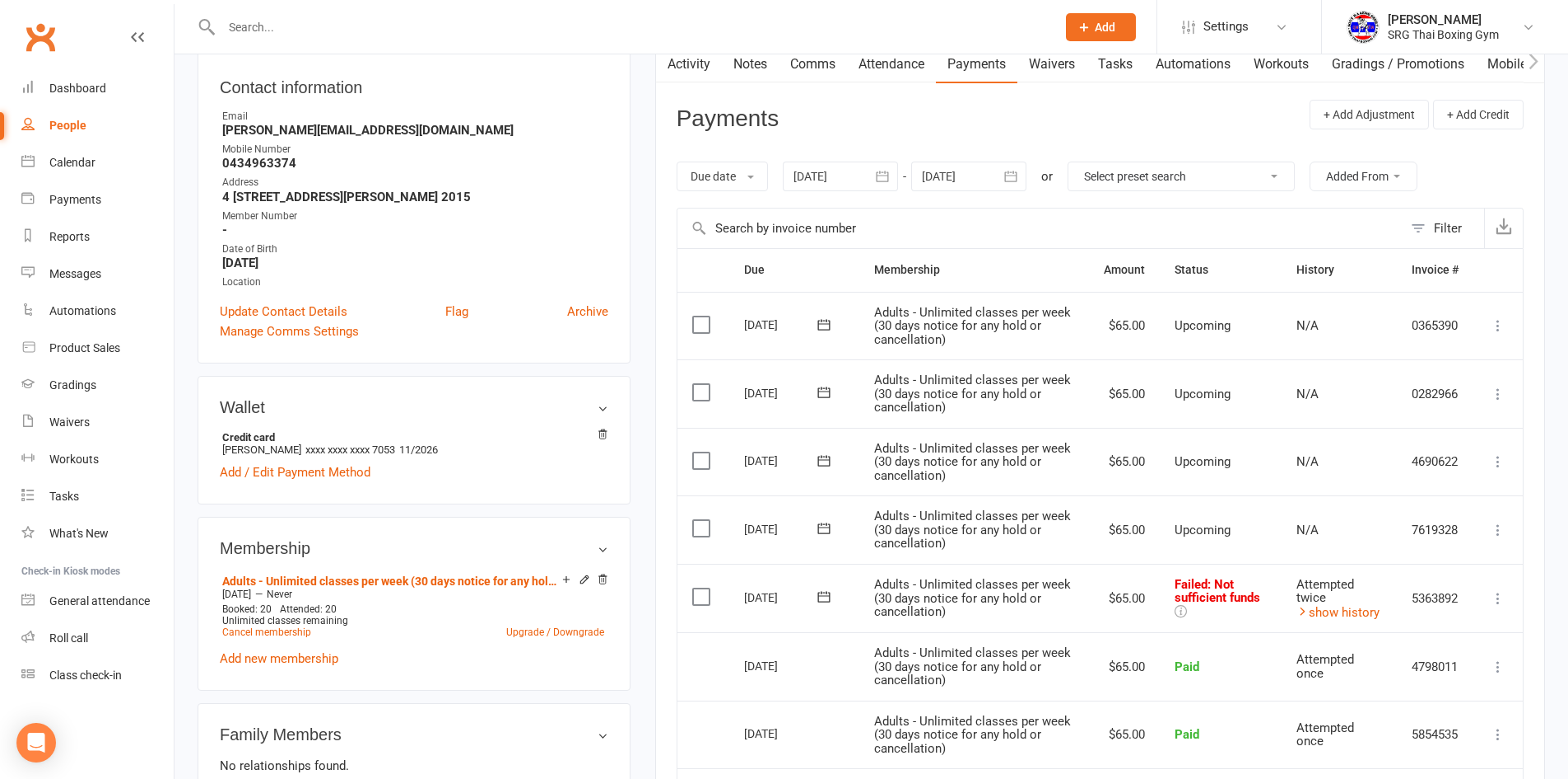
scroll to position [329, 0]
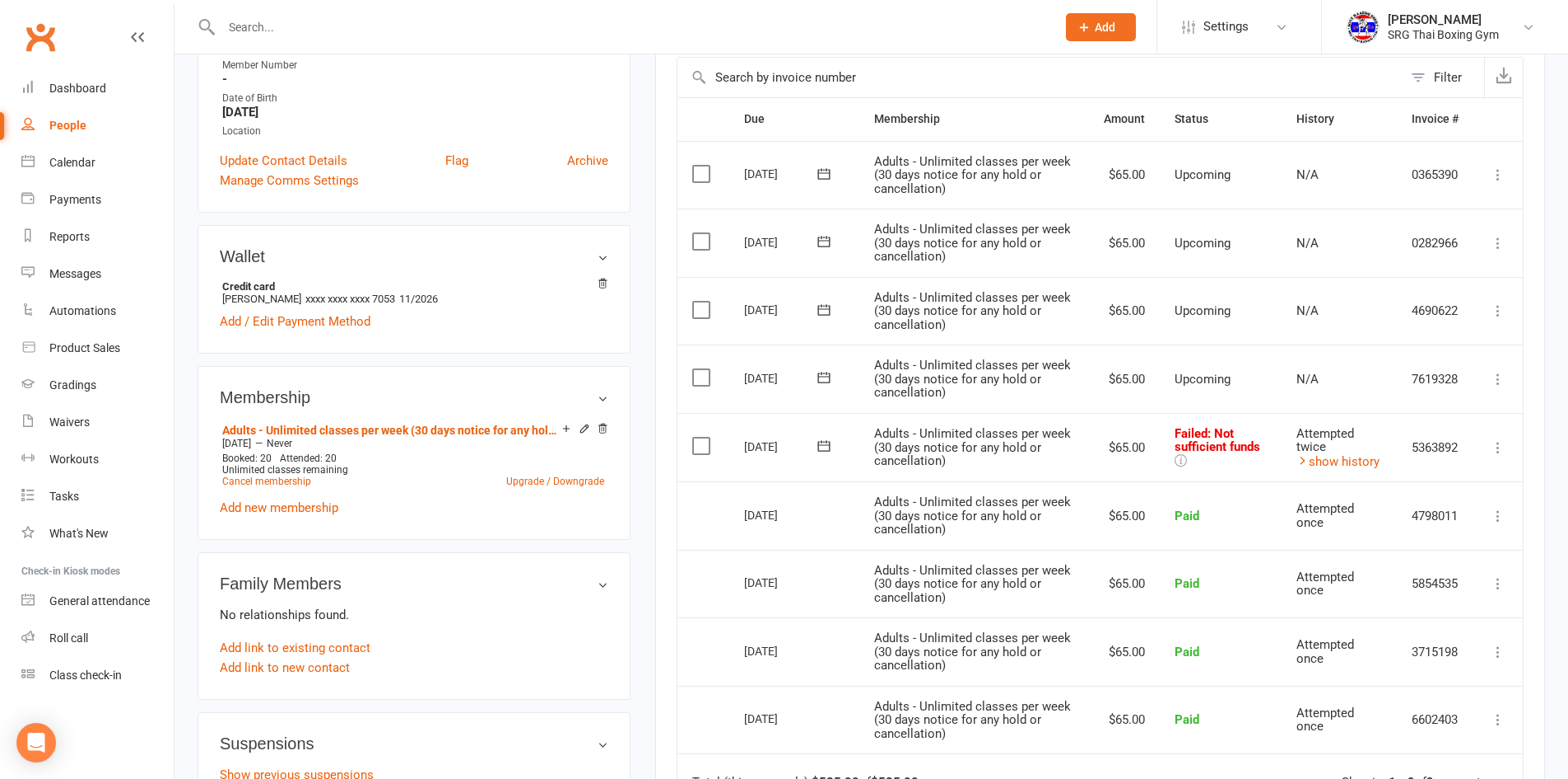
click at [1496, 445] on icon at bounding box center [1499, 447] width 17 height 17
click at [1394, 477] on link "Mark as Paid (Cash)" at bounding box center [1426, 479] width 163 height 33
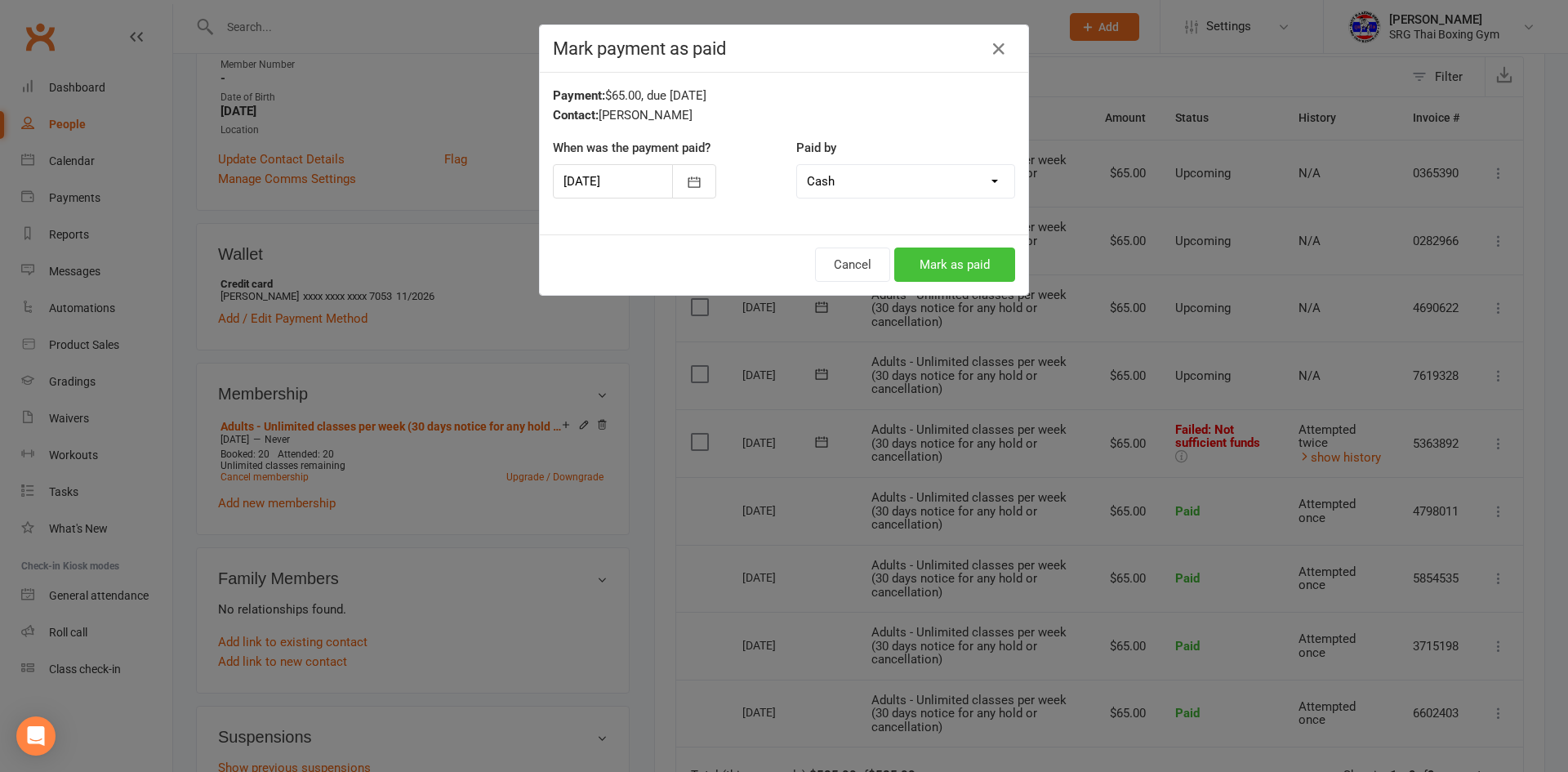
click at [924, 257] on button "Mark as paid" at bounding box center [954, 265] width 121 height 34
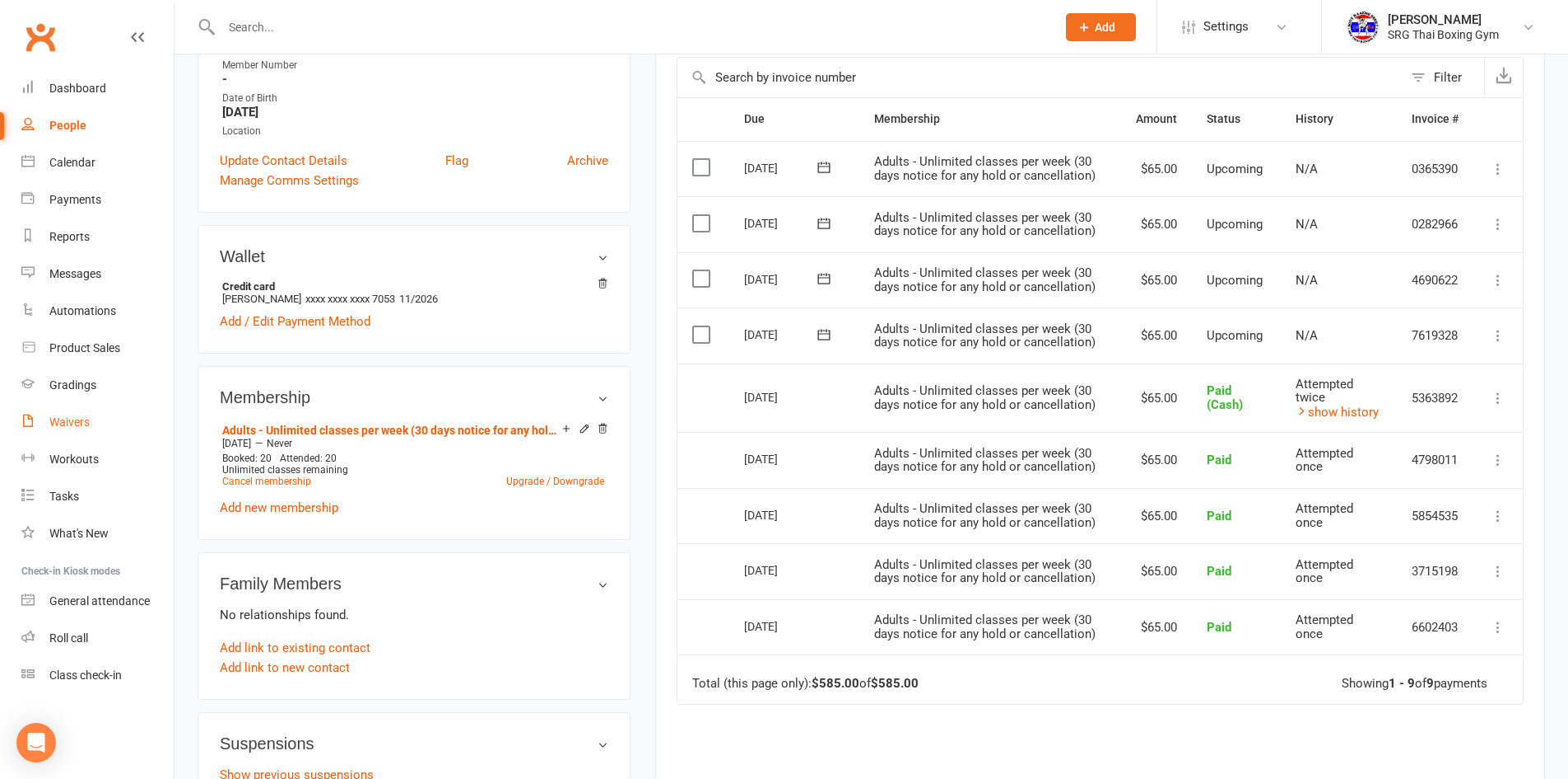
click at [116, 430] on link "Waivers" at bounding box center [98, 422] width 153 height 37
